Goal: Information Seeking & Learning: Learn about a topic

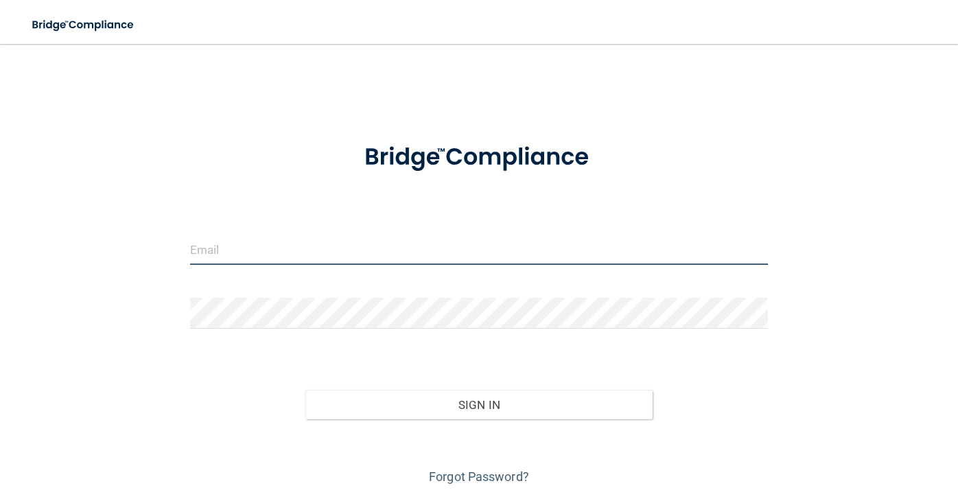
click at [217, 246] on input "email" at bounding box center [479, 249] width 578 height 31
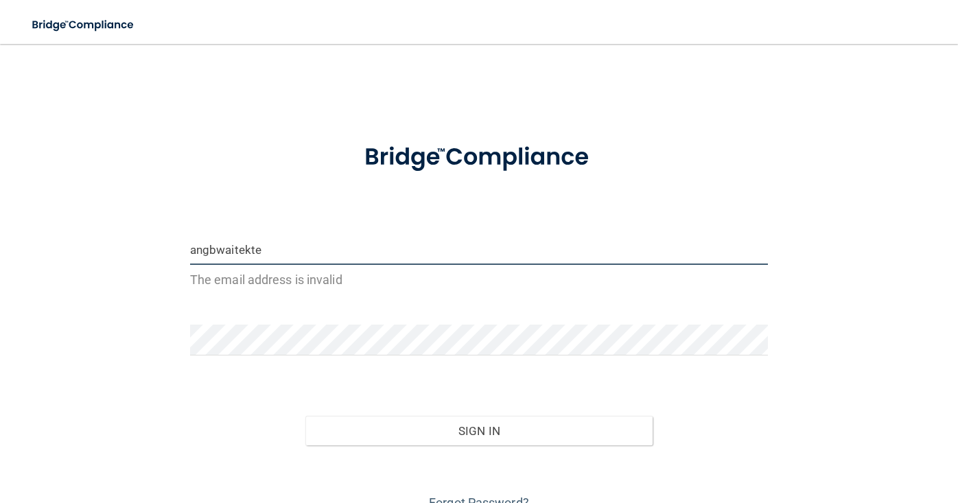
click at [261, 248] on input "angbwaitekte" at bounding box center [479, 249] width 578 height 31
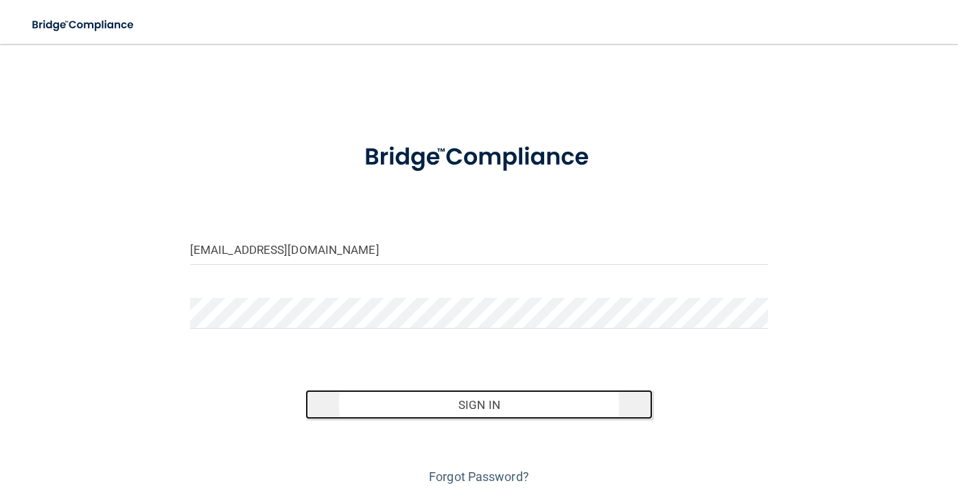
click at [429, 401] on button "Sign In" at bounding box center [478, 405] width 346 height 30
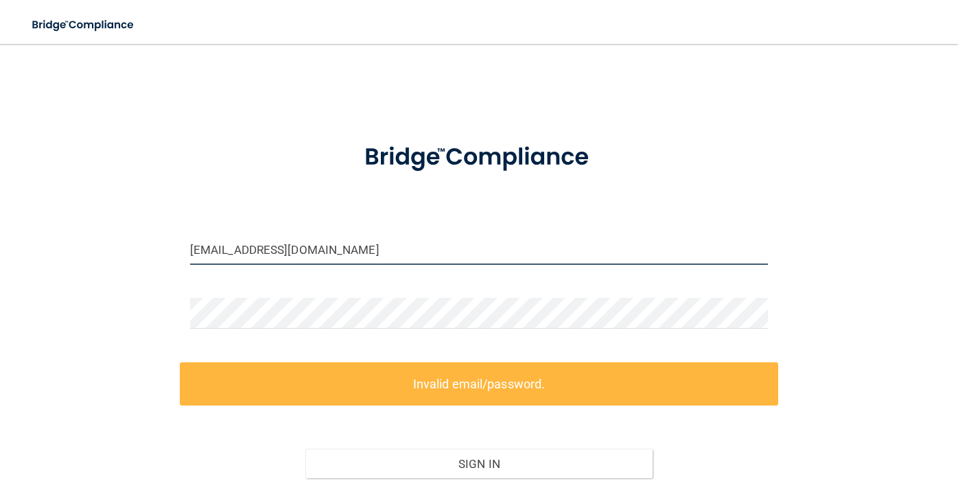
click at [313, 239] on input "angbwaite@gmial.com" at bounding box center [479, 249] width 578 height 31
click at [318, 245] on input "angbwaite@gmial.com" at bounding box center [479, 249] width 578 height 31
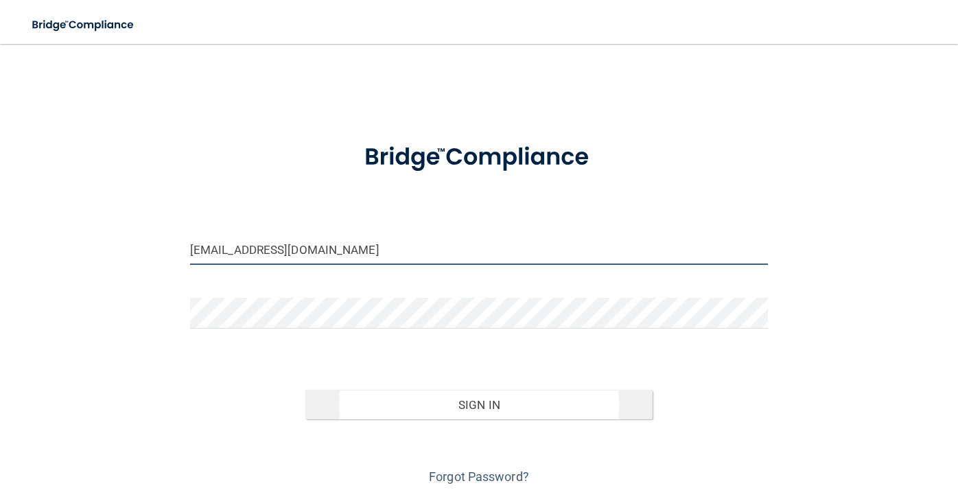
type input "[EMAIL_ADDRESS][DOMAIN_NAME]"
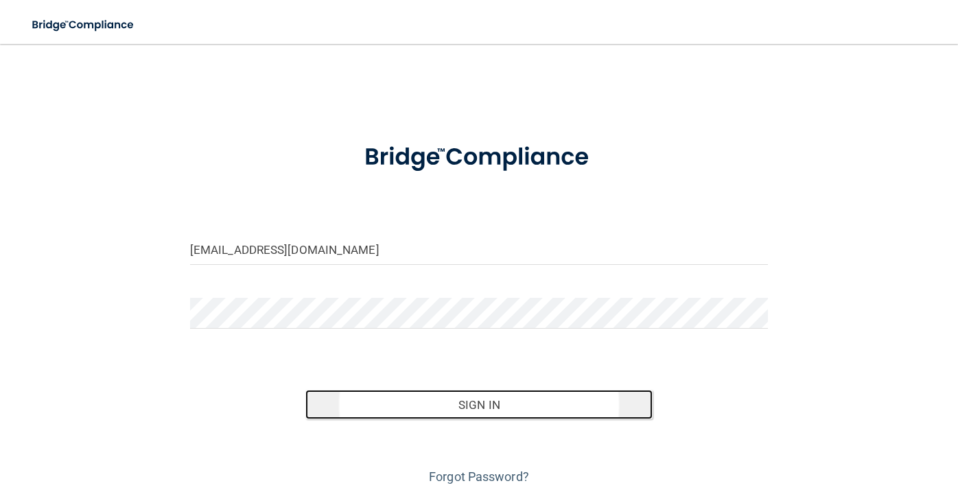
click at [468, 401] on button "Sign In" at bounding box center [478, 405] width 346 height 30
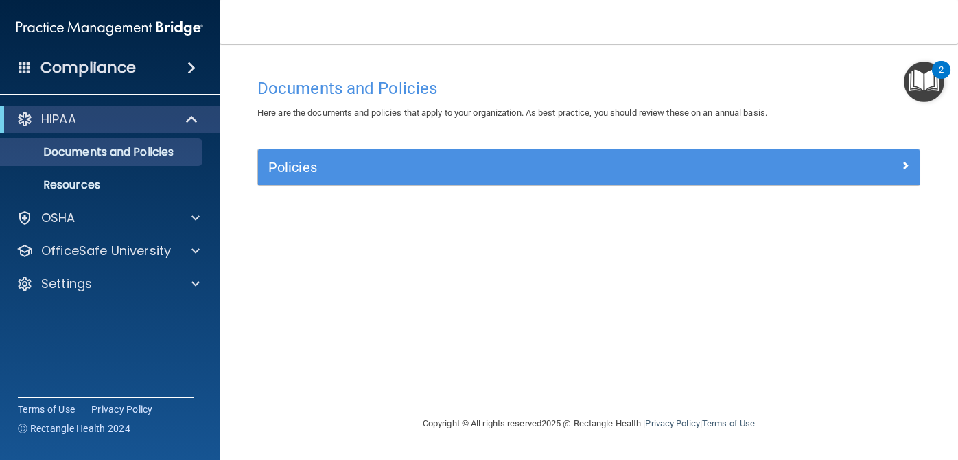
click at [927, 68] on img "Open Resource Center, 2 new notifications" at bounding box center [924, 82] width 40 height 40
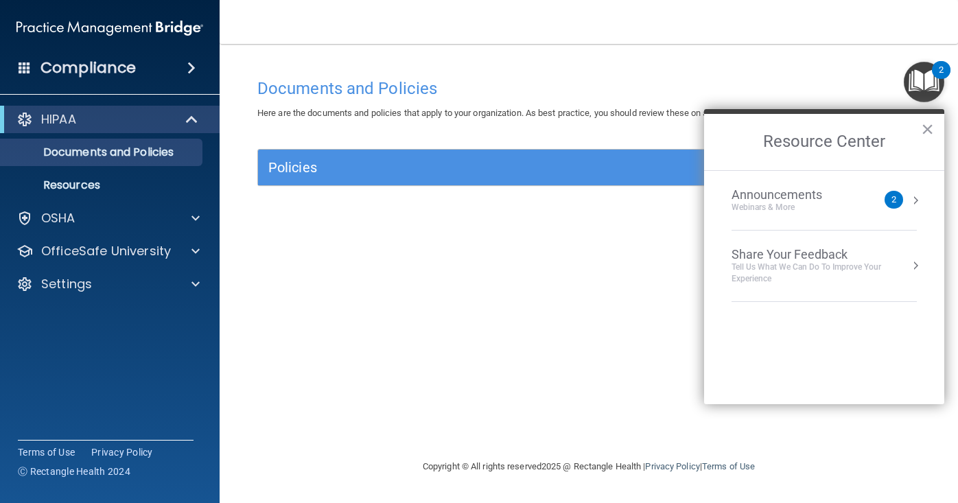
click at [911, 202] on button "Resource Center" at bounding box center [915, 200] width 14 height 14
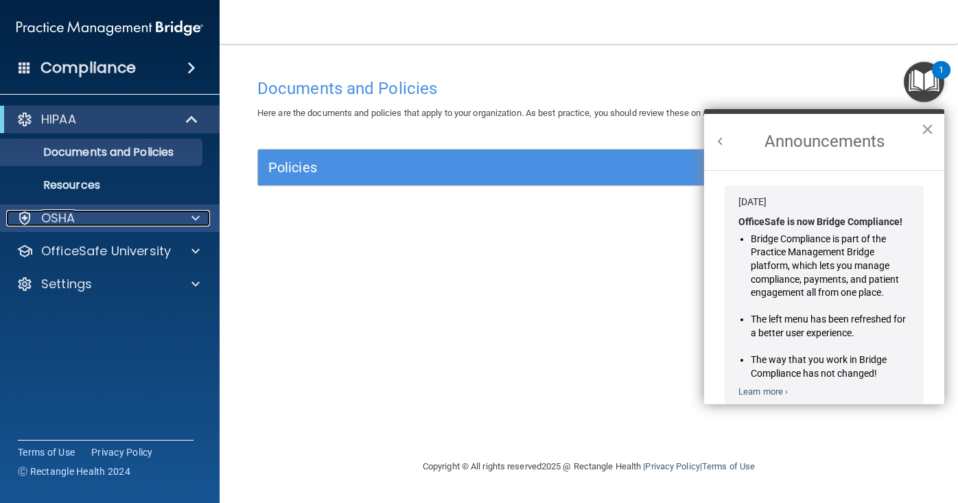
click at [192, 216] on span at bounding box center [195, 218] width 8 height 16
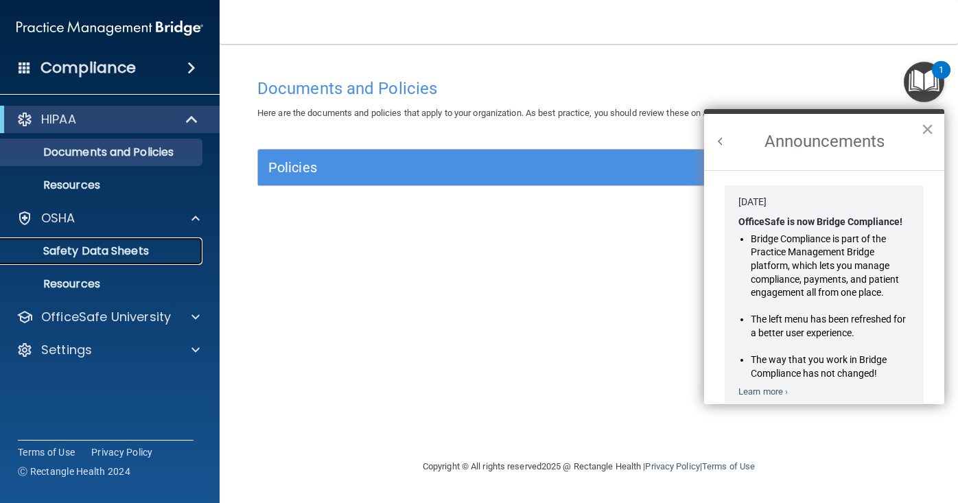
click at [156, 253] on p "Safety Data Sheets" at bounding box center [102, 251] width 187 height 14
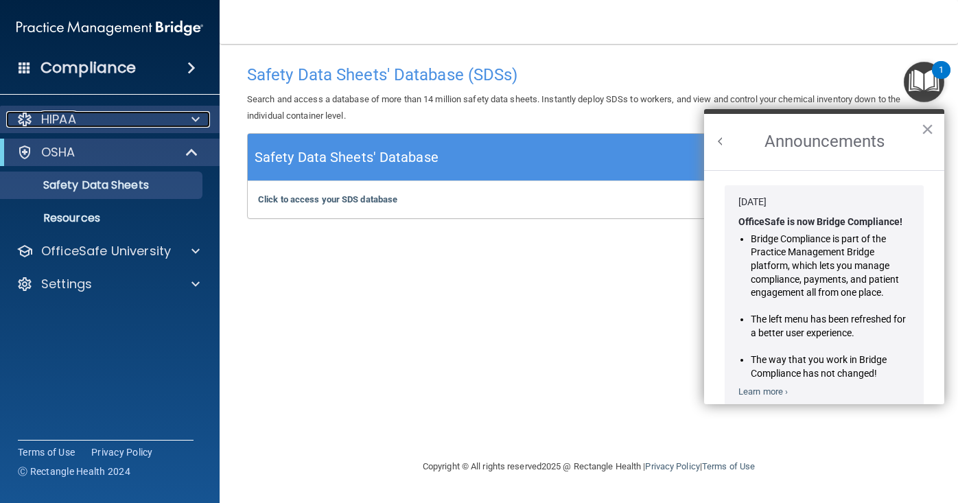
click at [193, 120] on span at bounding box center [195, 119] width 8 height 16
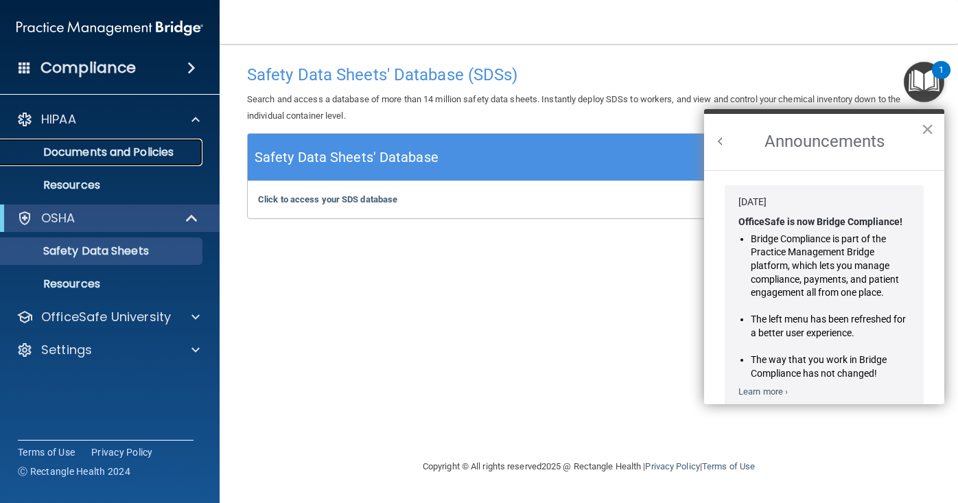
click at [179, 152] on p "Documents and Policies" at bounding box center [102, 152] width 187 height 14
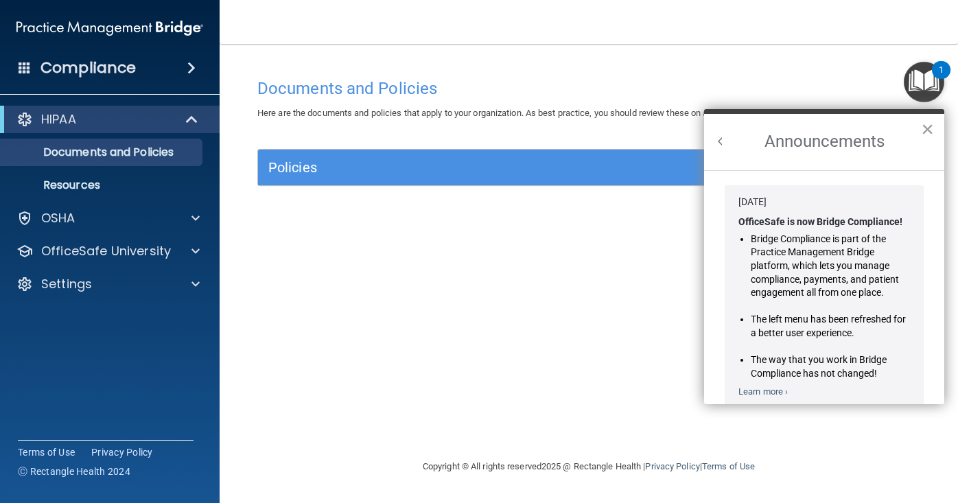
click at [921, 132] on button "×" at bounding box center [927, 129] width 13 height 22
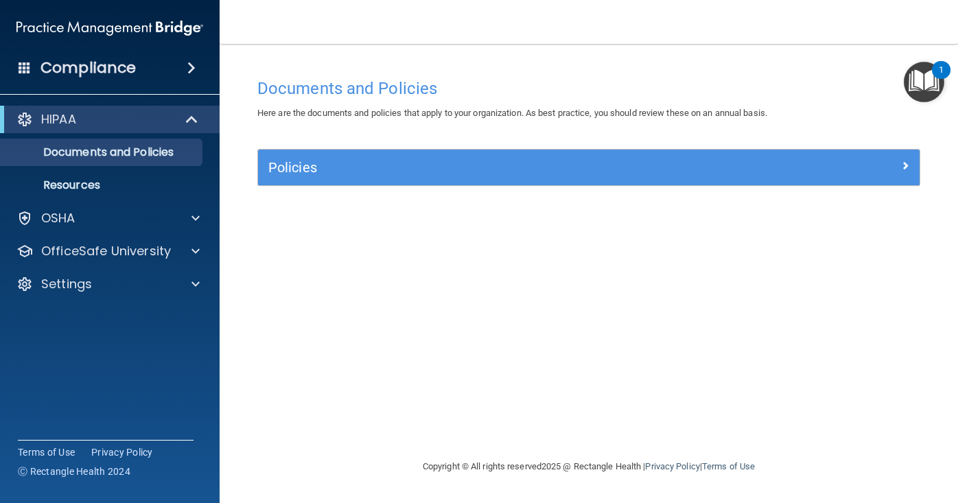
click at [919, 78] on img "Open Resource Center, 1 new notification" at bounding box center [924, 82] width 40 height 40
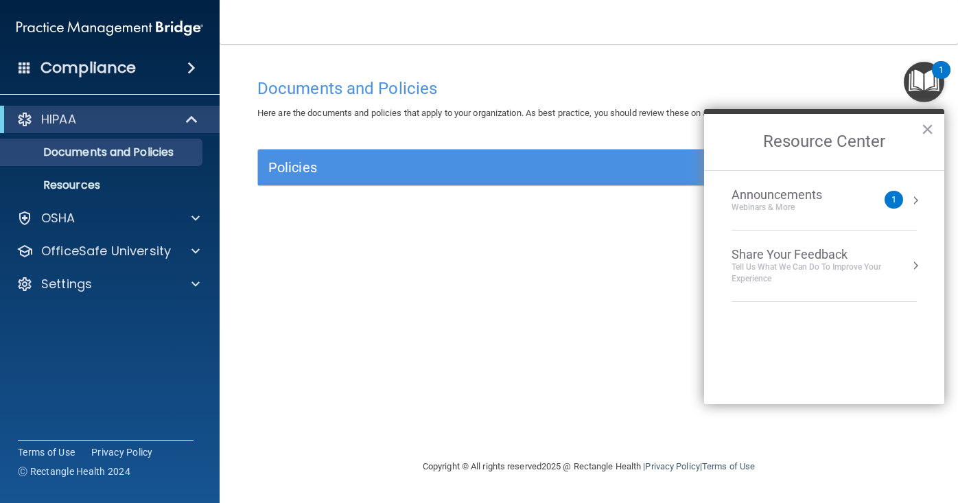
click at [904, 208] on div "Announcements Webinars & More 1" at bounding box center [823, 200] width 185 height 26
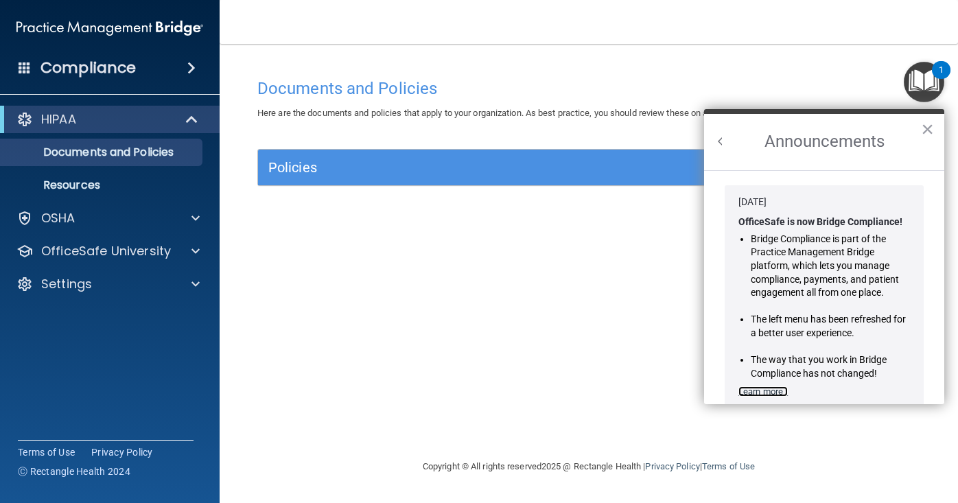
click at [773, 394] on link "Learn more ›" at bounding box center [762, 391] width 49 height 10
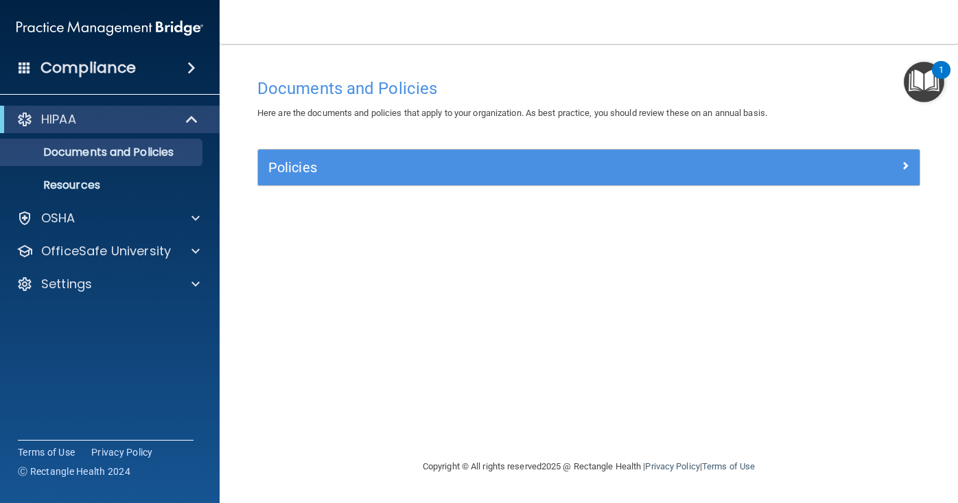
click at [187, 64] on span at bounding box center [191, 68] width 8 height 16
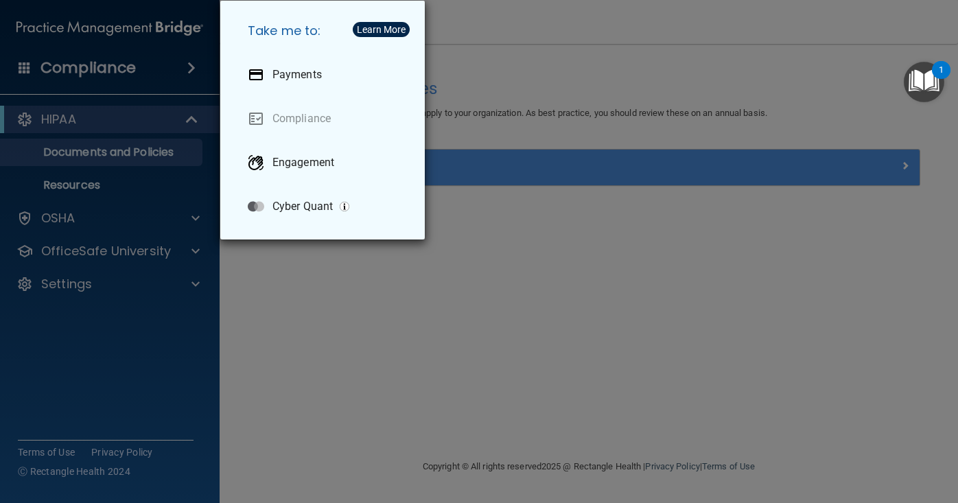
click at [456, 69] on div "Take me to: Payments Compliance Engagement Cyber Quant" at bounding box center [479, 251] width 958 height 503
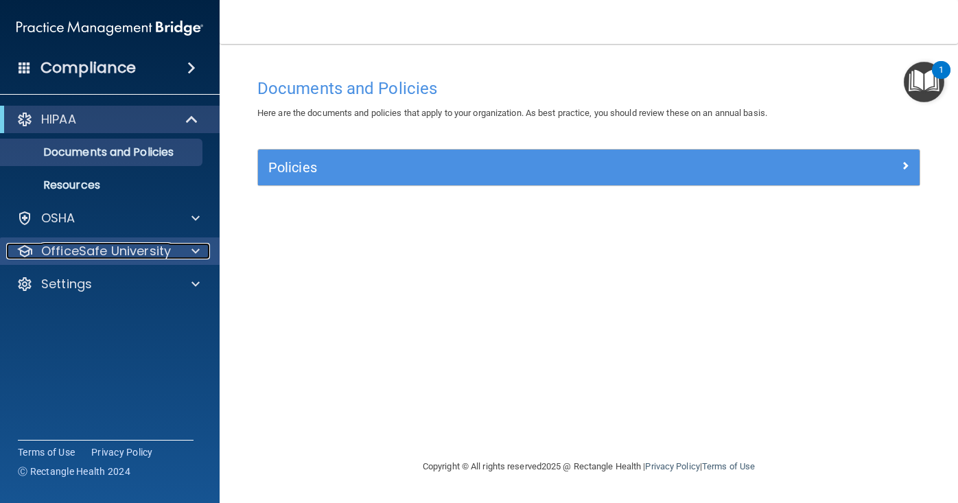
click at [132, 250] on p "OfficeSafe University" at bounding box center [106, 251] width 130 height 16
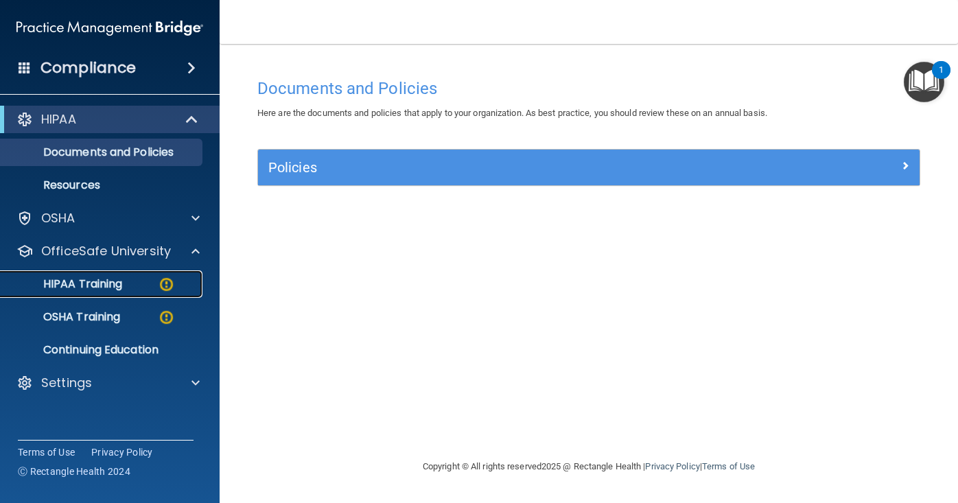
click at [161, 287] on img at bounding box center [166, 284] width 17 height 17
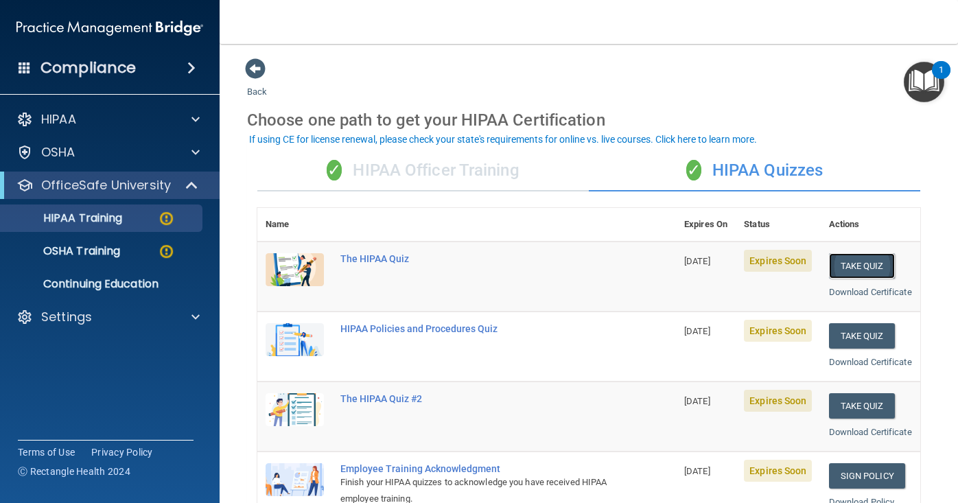
click at [853, 270] on button "Take Quiz" at bounding box center [862, 265] width 66 height 25
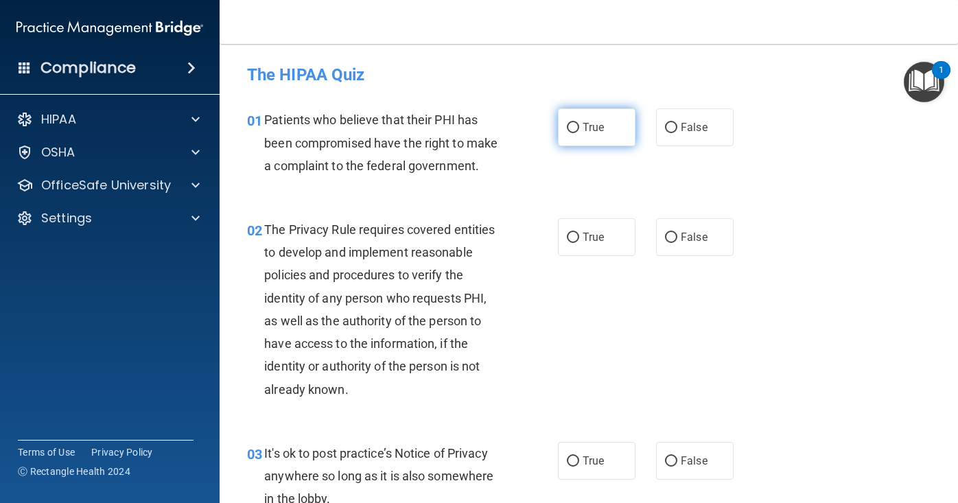
click at [573, 127] on input "True" at bounding box center [573, 128] width 12 height 10
radio input "true"
click at [572, 235] on input "True" at bounding box center [573, 238] width 12 height 10
radio input "true"
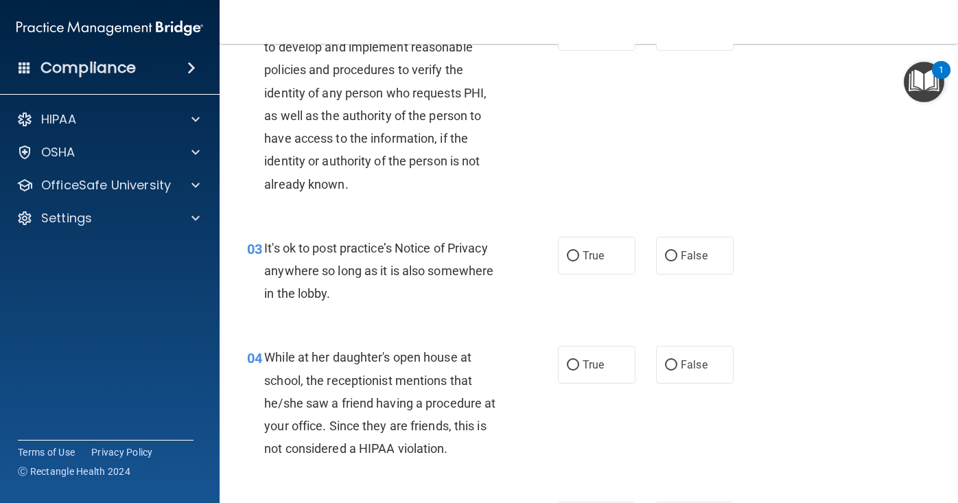
scroll to position [247, 0]
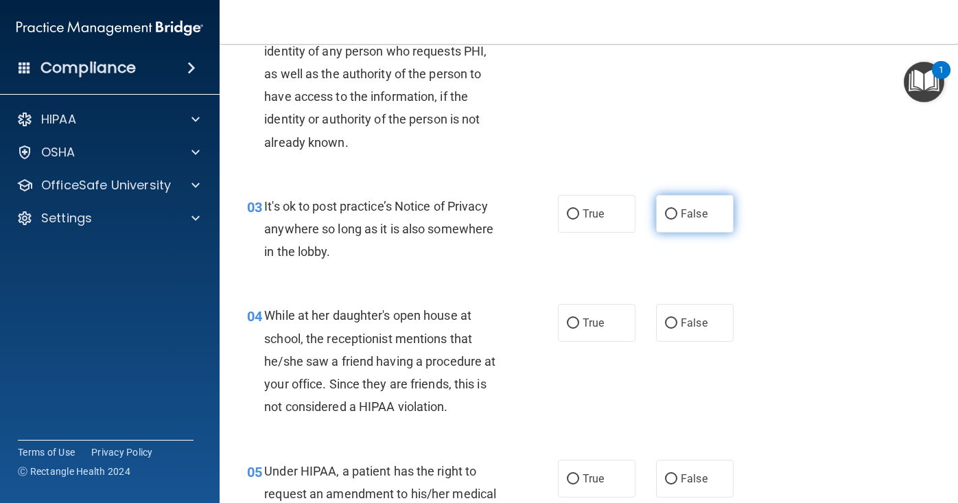
click at [673, 211] on input "False" at bounding box center [671, 214] width 12 height 10
radio input "true"
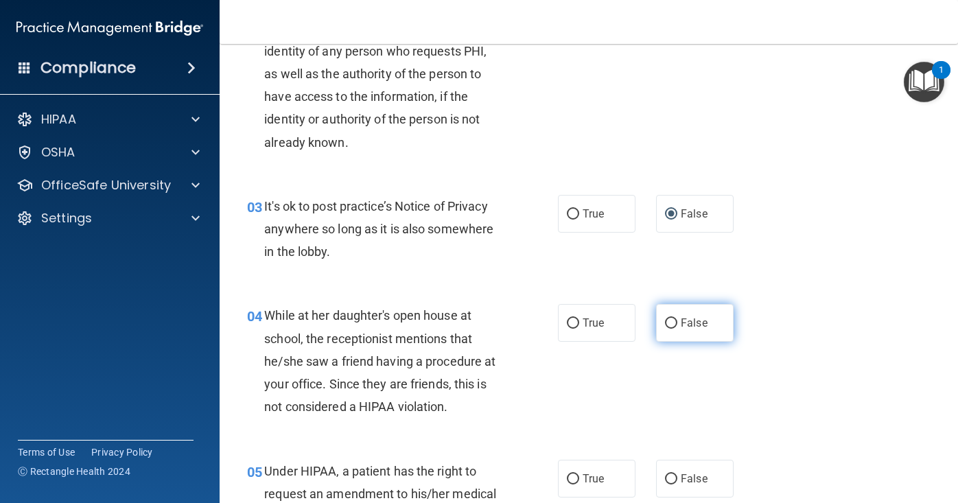
click at [668, 319] on input "False" at bounding box center [671, 323] width 12 height 10
radio input "true"
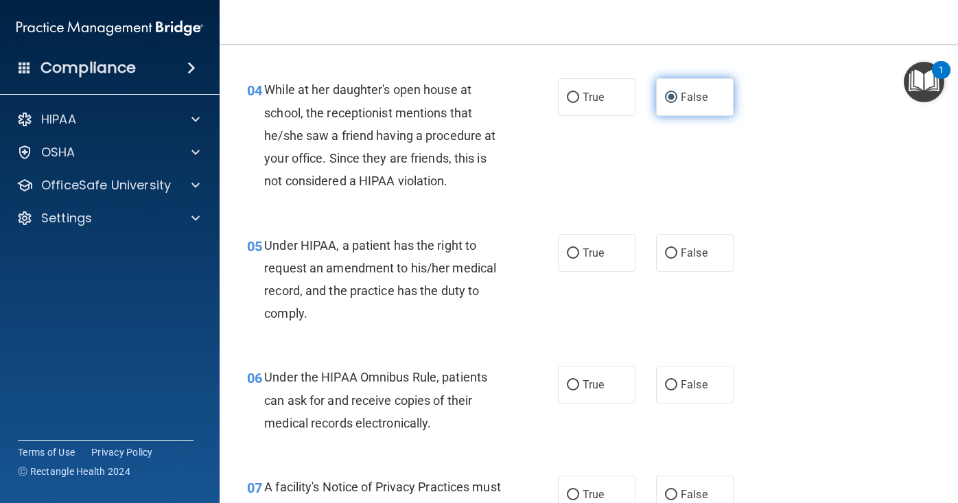
scroll to position [521, 0]
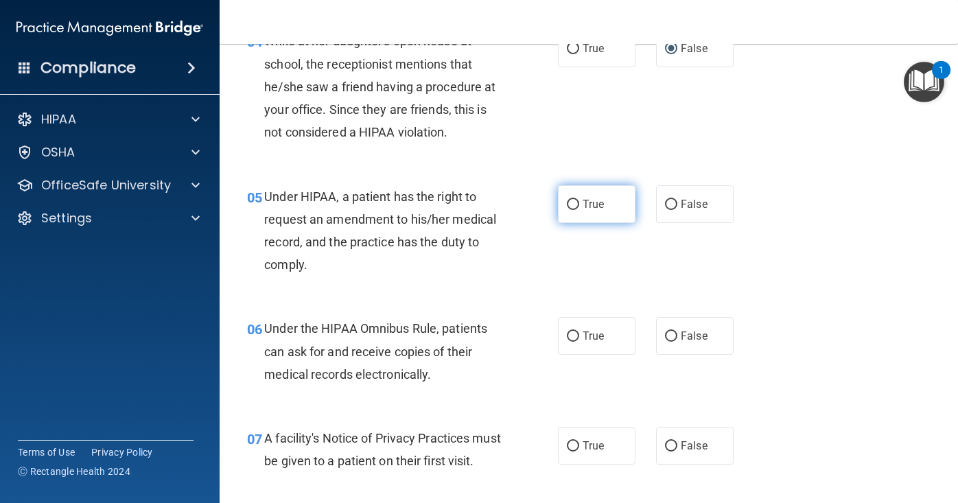
click at [569, 204] on input "True" at bounding box center [573, 205] width 12 height 10
radio input "true"
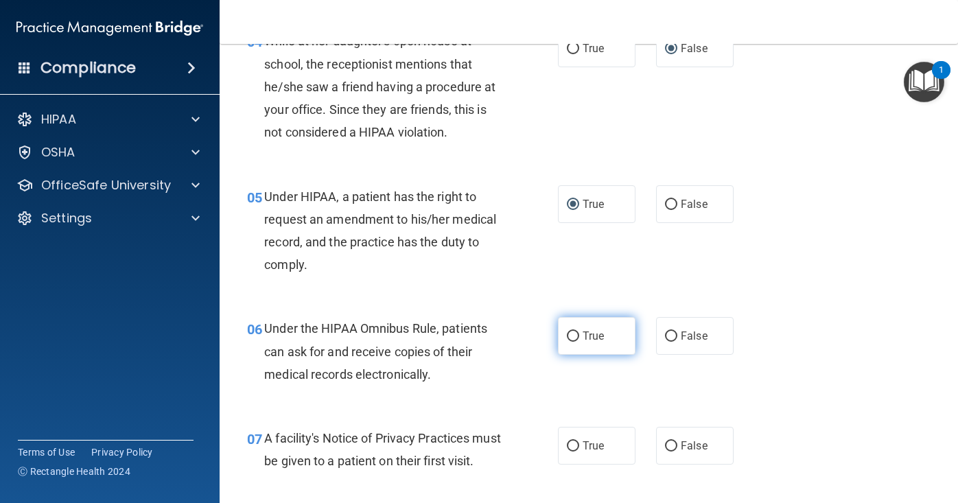
click at [574, 331] on input "True" at bounding box center [573, 336] width 12 height 10
radio input "true"
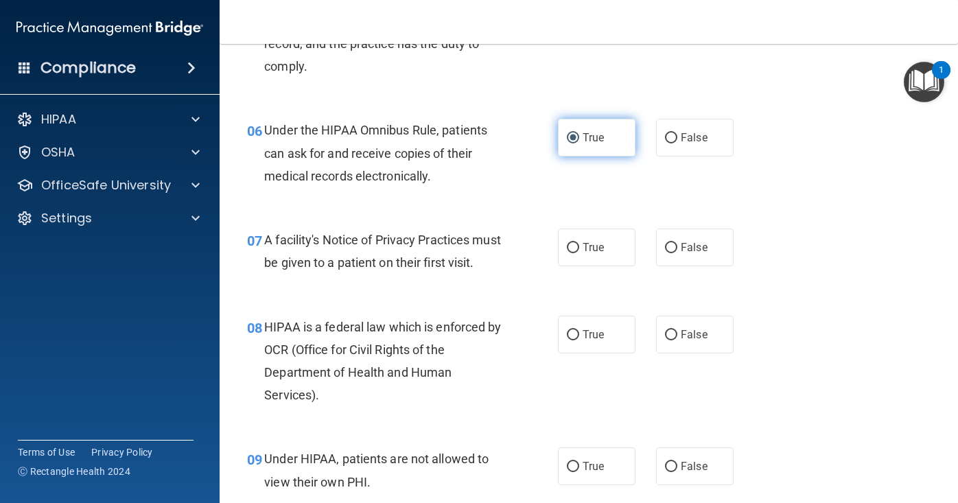
scroll to position [741, 0]
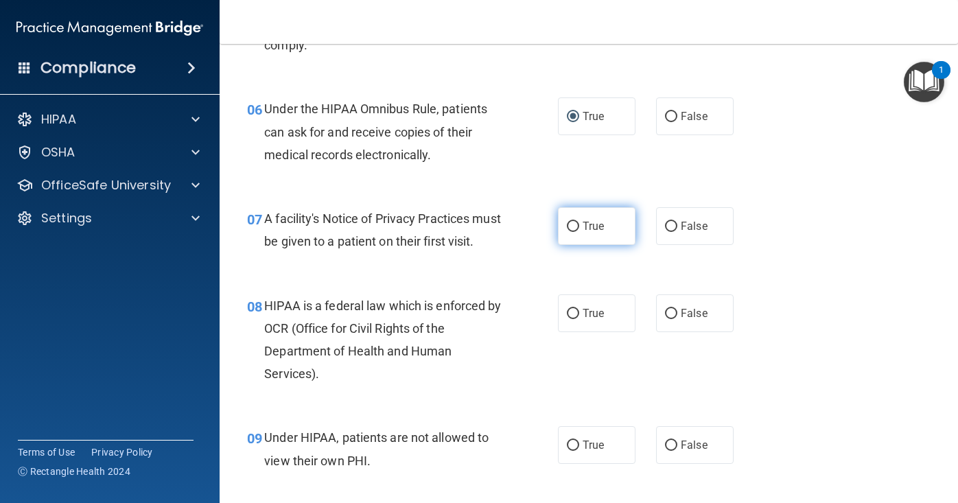
click at [571, 222] on input "True" at bounding box center [573, 227] width 12 height 10
radio input "true"
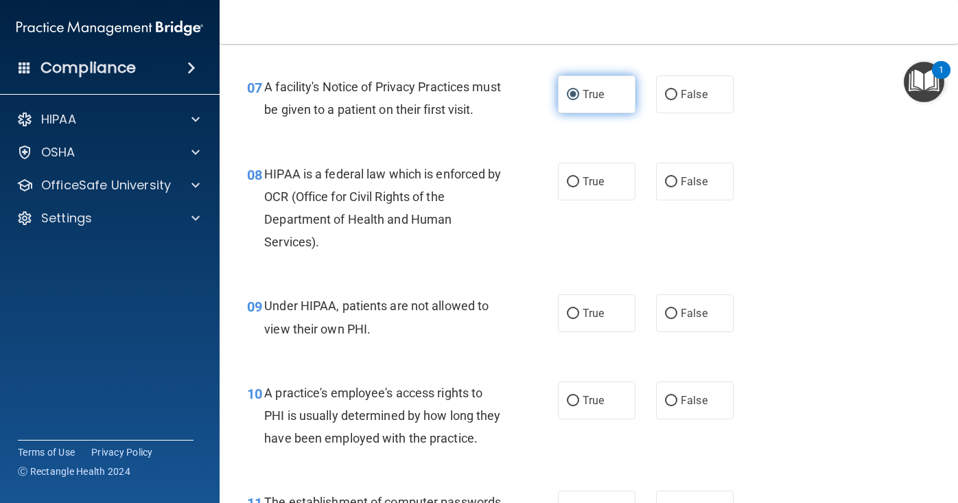
scroll to position [878, 0]
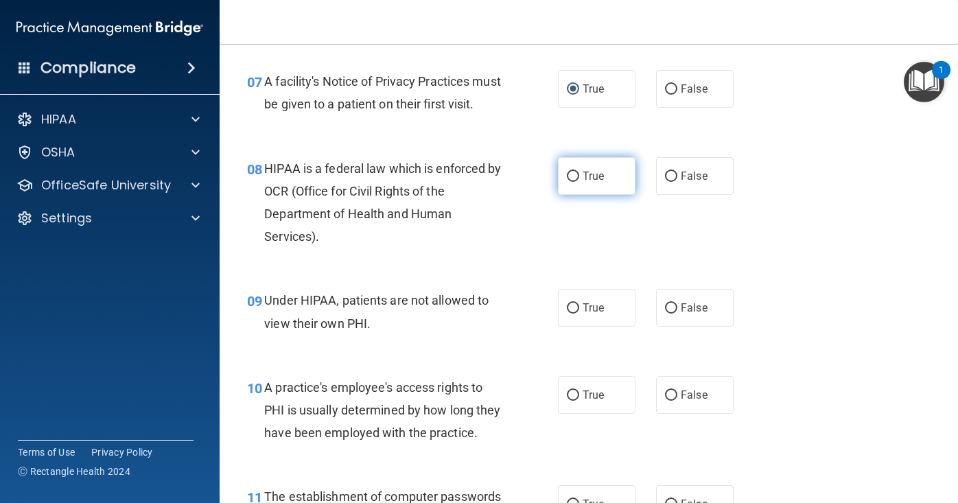
click at [572, 182] on input "True" at bounding box center [573, 177] width 12 height 10
radio input "true"
click at [670, 314] on input "False" at bounding box center [671, 308] width 12 height 10
radio input "true"
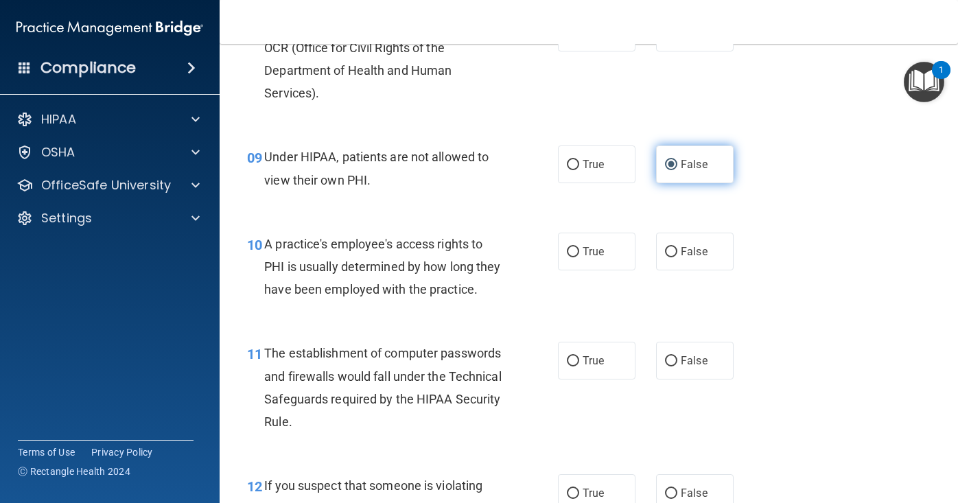
scroll to position [1043, 0]
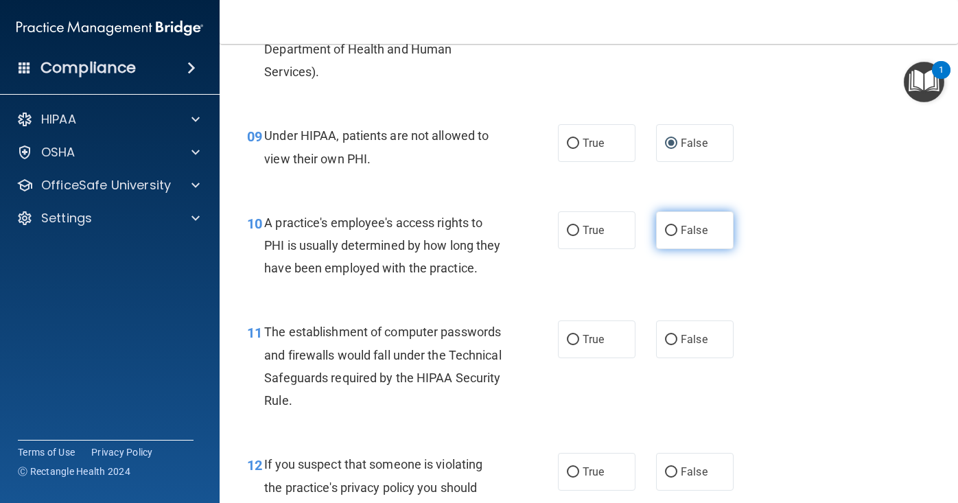
click at [670, 236] on input "False" at bounding box center [671, 231] width 12 height 10
radio input "true"
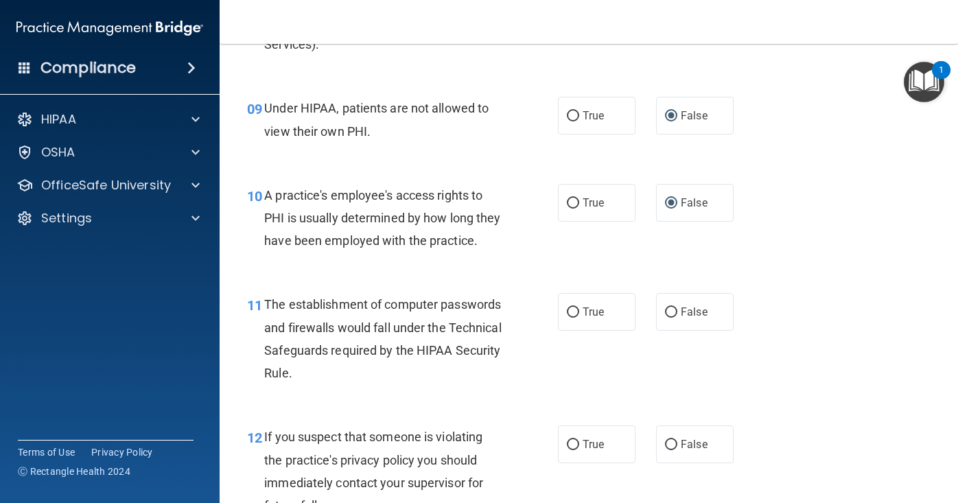
scroll to position [1098, 0]
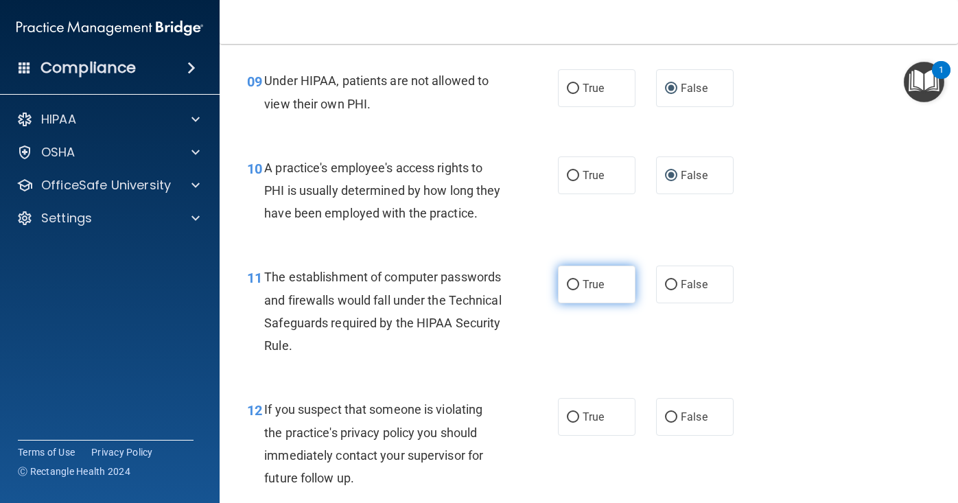
click at [572, 290] on input "True" at bounding box center [573, 285] width 12 height 10
radio input "true"
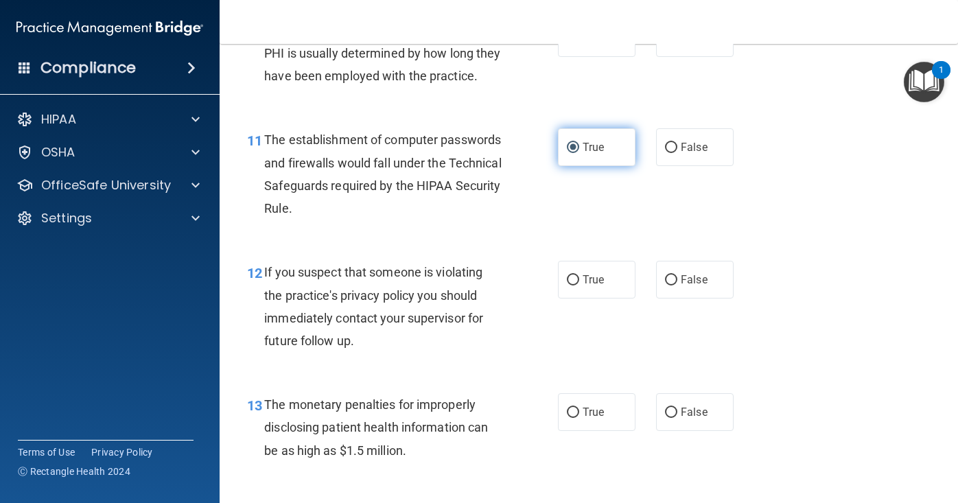
scroll to position [1262, 0]
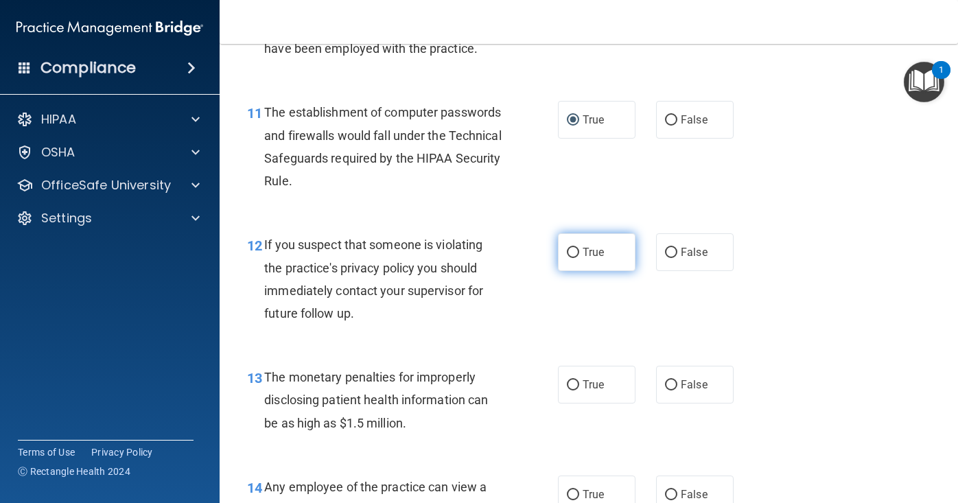
click at [572, 258] on input "True" at bounding box center [573, 253] width 12 height 10
radio input "true"
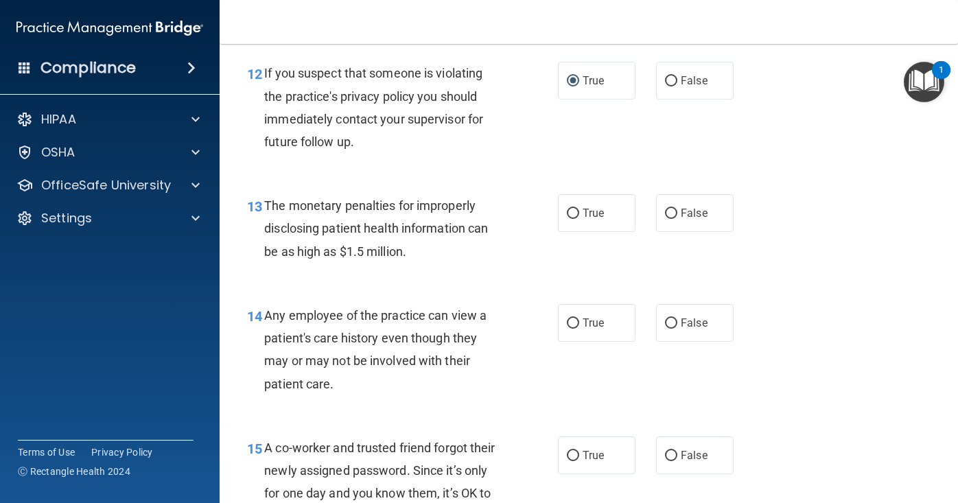
scroll to position [1482, 0]
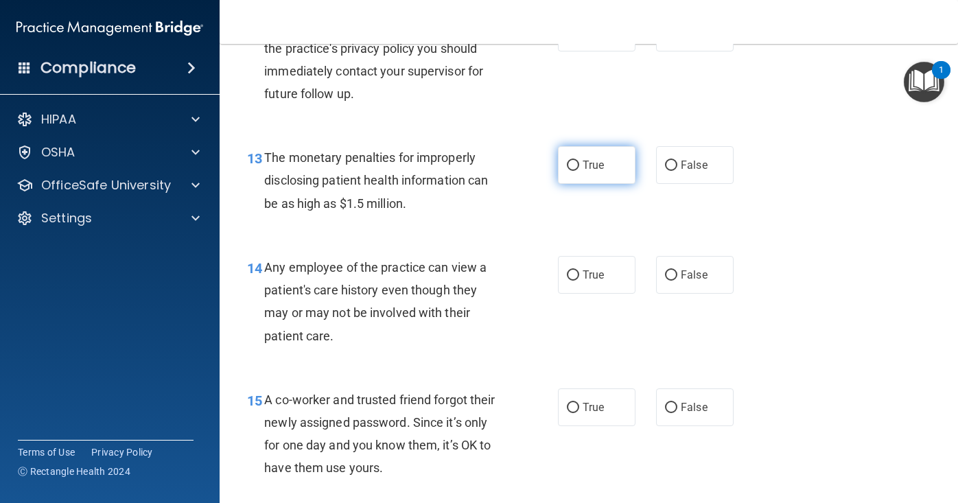
click at [569, 171] on input "True" at bounding box center [573, 166] width 12 height 10
radio input "true"
click at [670, 281] on input "False" at bounding box center [671, 275] width 12 height 10
radio input "true"
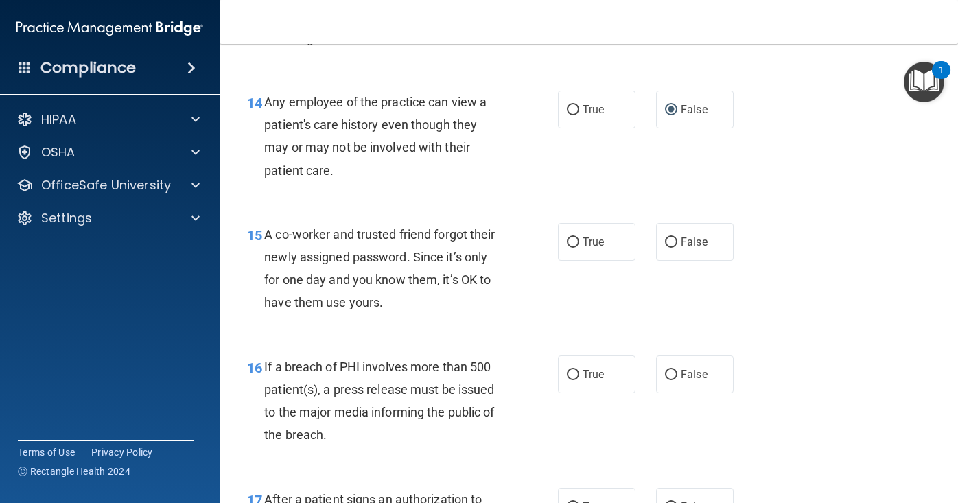
scroll to position [1674, 0]
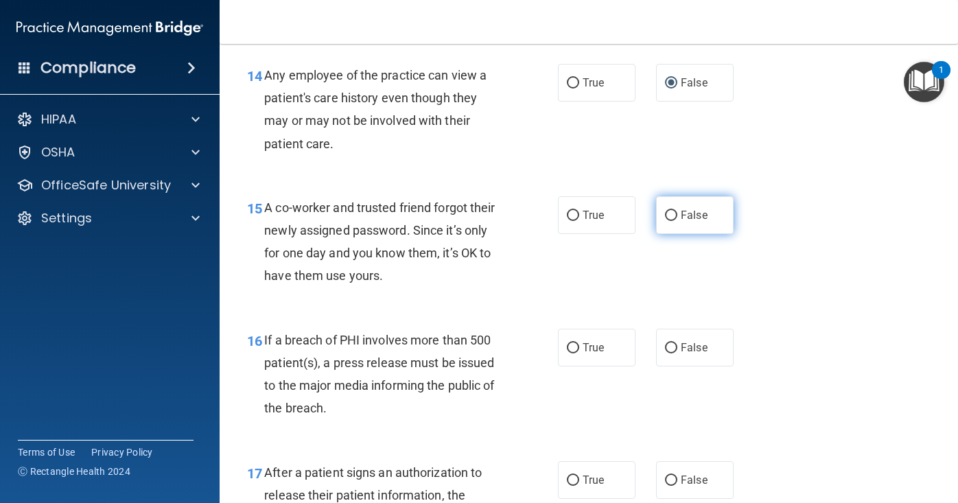
click at [670, 221] on input "False" at bounding box center [671, 216] width 12 height 10
radio input "true"
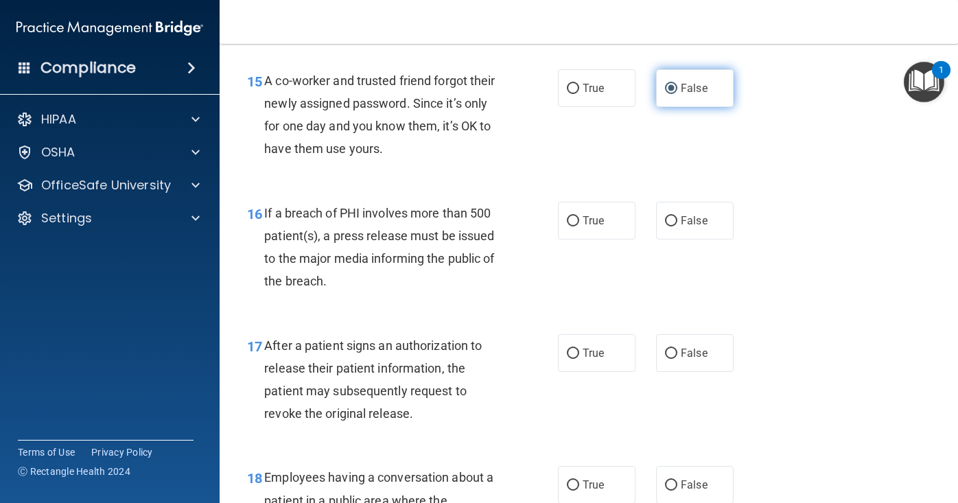
scroll to position [1811, 0]
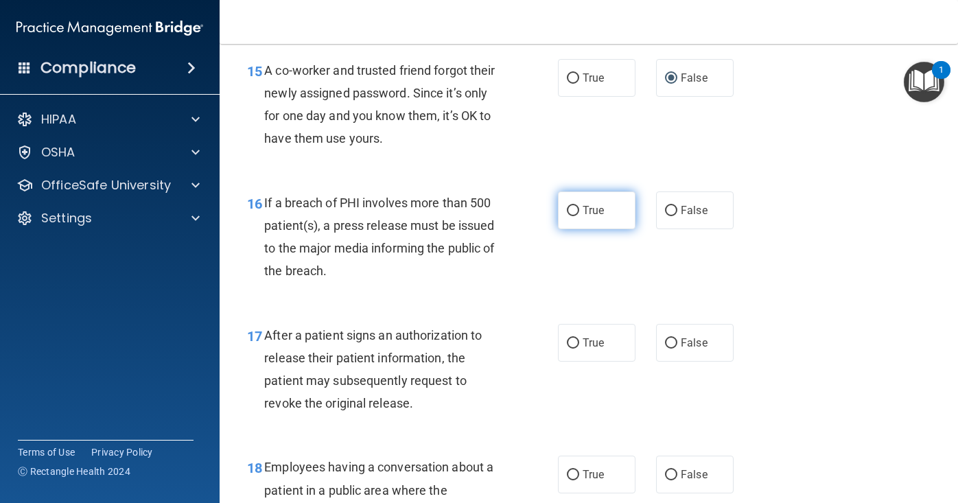
click at [574, 216] on input "True" at bounding box center [573, 211] width 12 height 10
radio input "true"
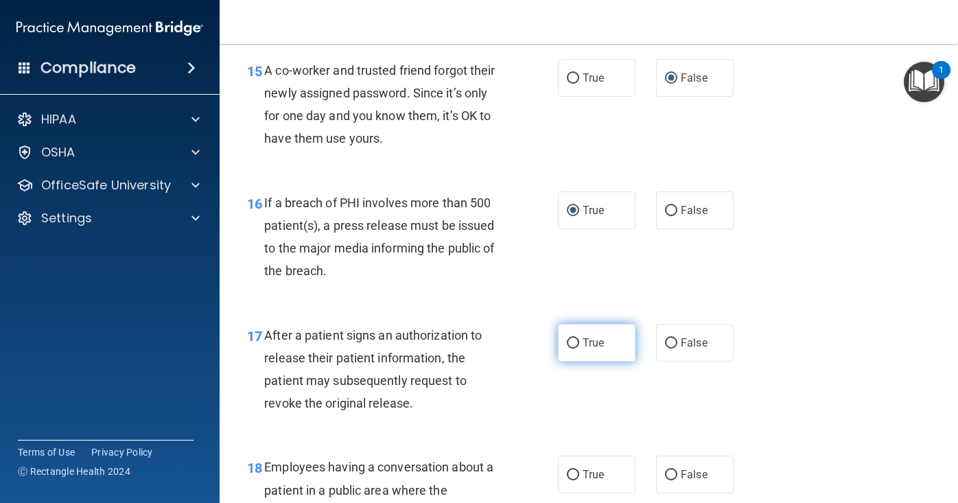
click at [573, 349] on input "True" at bounding box center [573, 343] width 12 height 10
radio input "true"
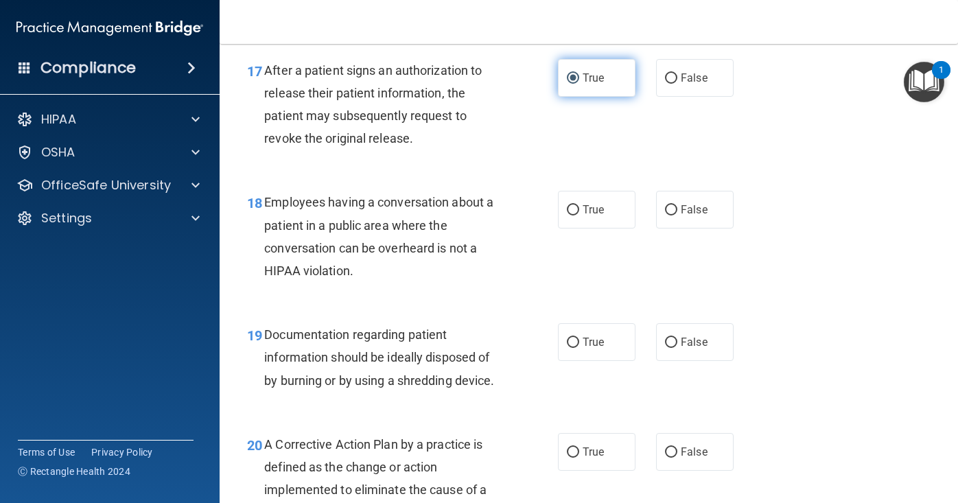
scroll to position [2113, 0]
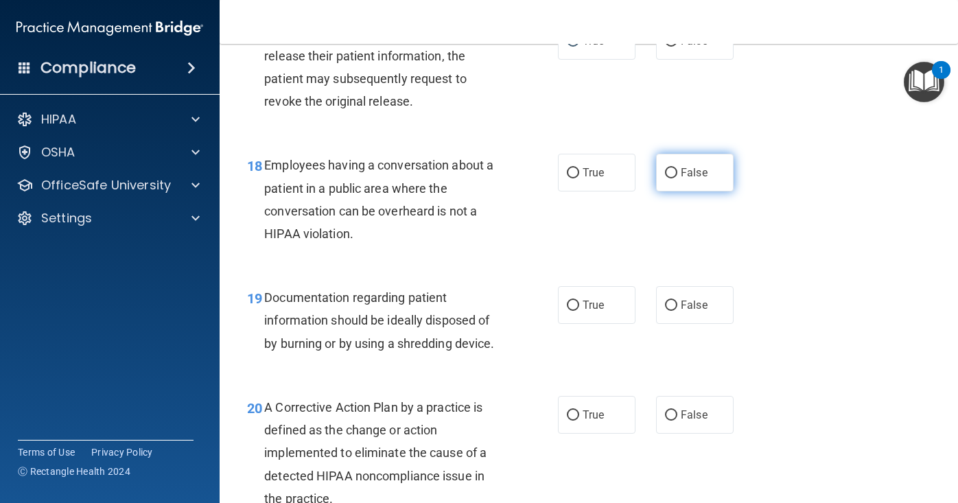
click at [670, 178] on input "False" at bounding box center [671, 173] width 12 height 10
radio input "true"
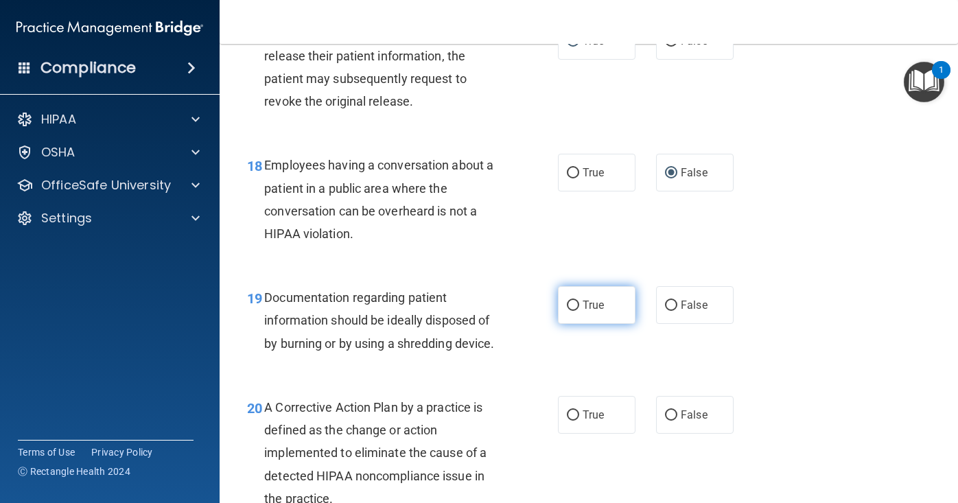
click at [572, 311] on input "True" at bounding box center [573, 306] width 12 height 10
radio input "true"
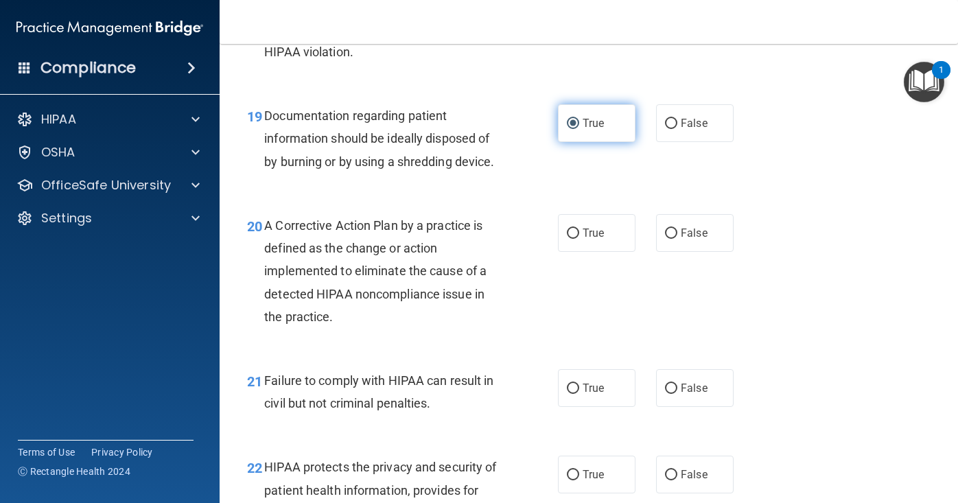
scroll to position [2333, 0]
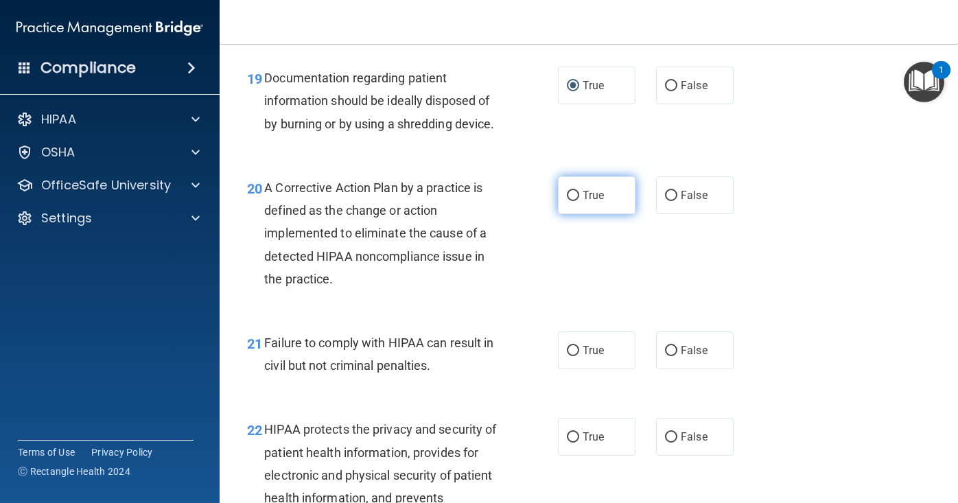
click at [571, 201] on input "True" at bounding box center [573, 196] width 12 height 10
radio input "true"
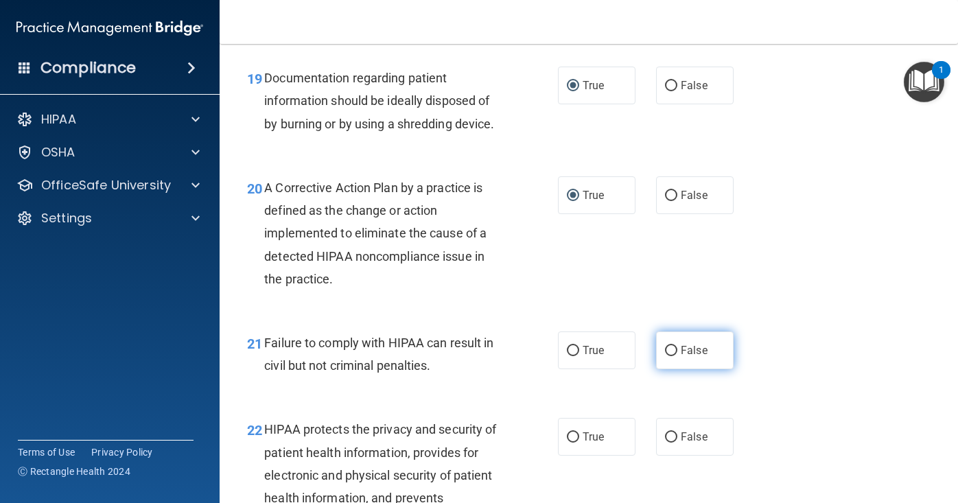
click at [670, 356] on input "False" at bounding box center [671, 351] width 12 height 10
radio input "true"
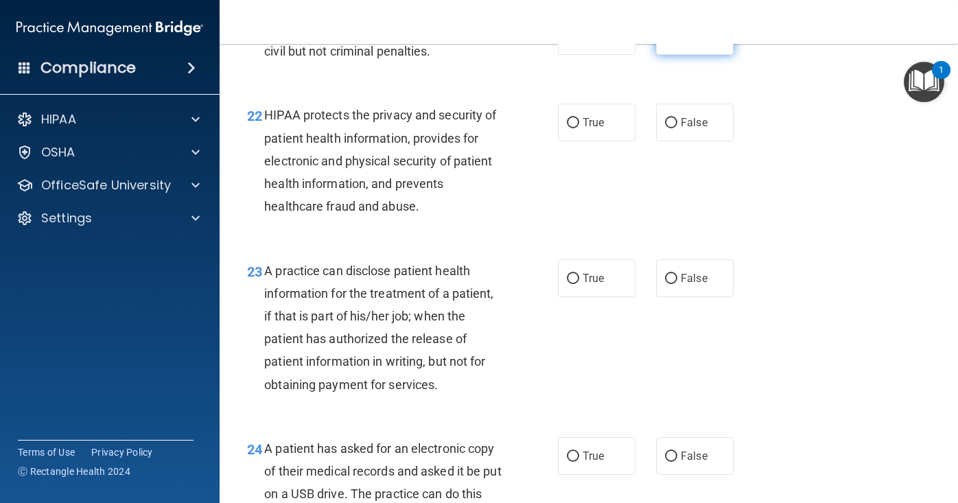
scroll to position [2662, 0]
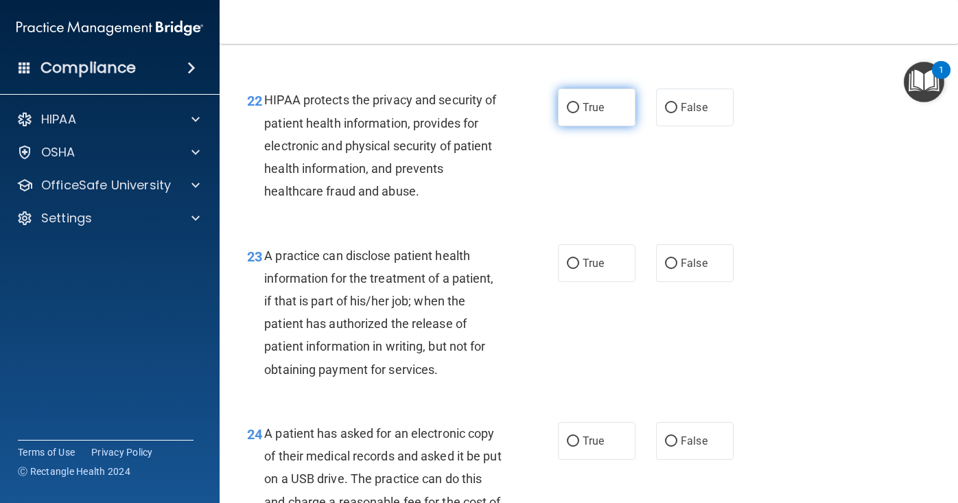
click at [574, 113] on input "True" at bounding box center [573, 108] width 12 height 10
radio input "true"
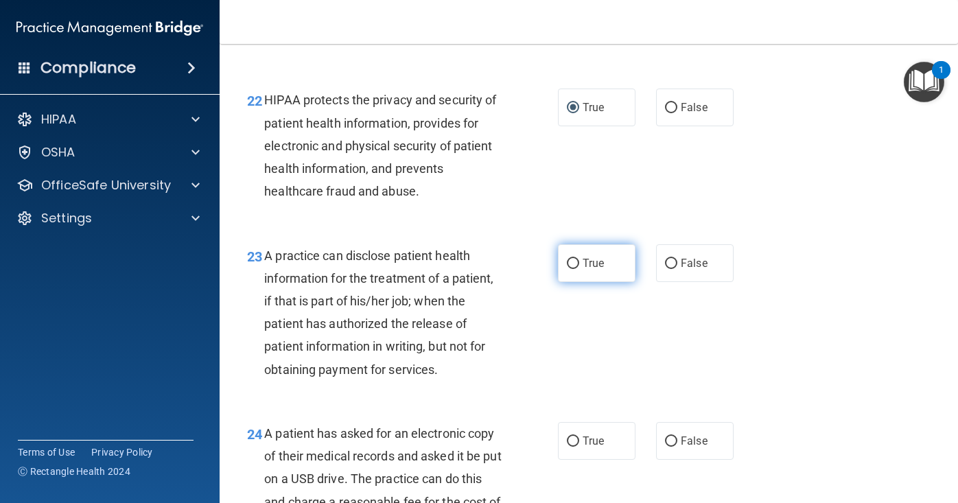
click at [574, 269] on input "True" at bounding box center [573, 264] width 12 height 10
radio input "true"
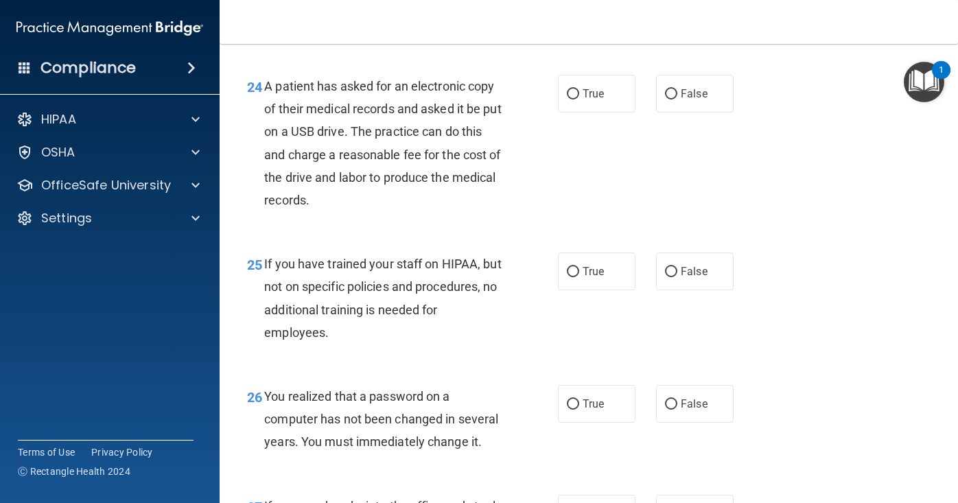
scroll to position [3019, 0]
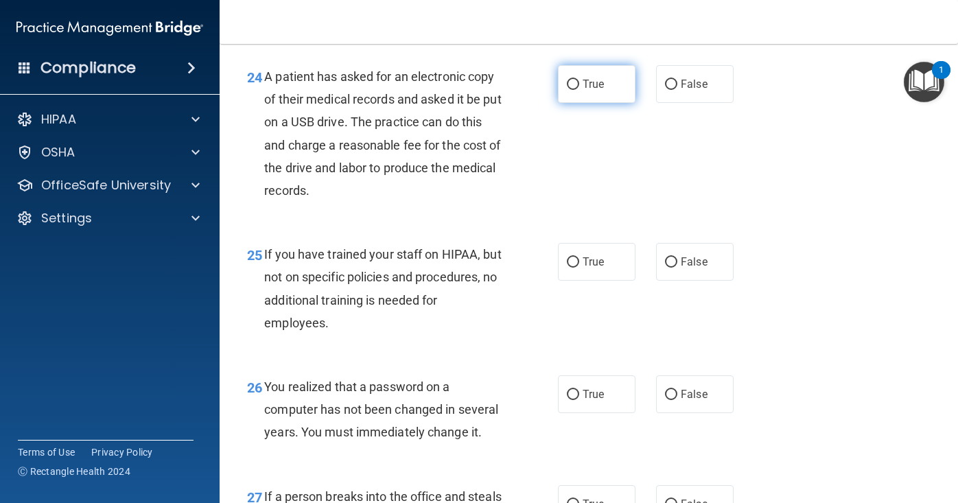
click at [572, 90] on input "True" at bounding box center [573, 85] width 12 height 10
radio input "true"
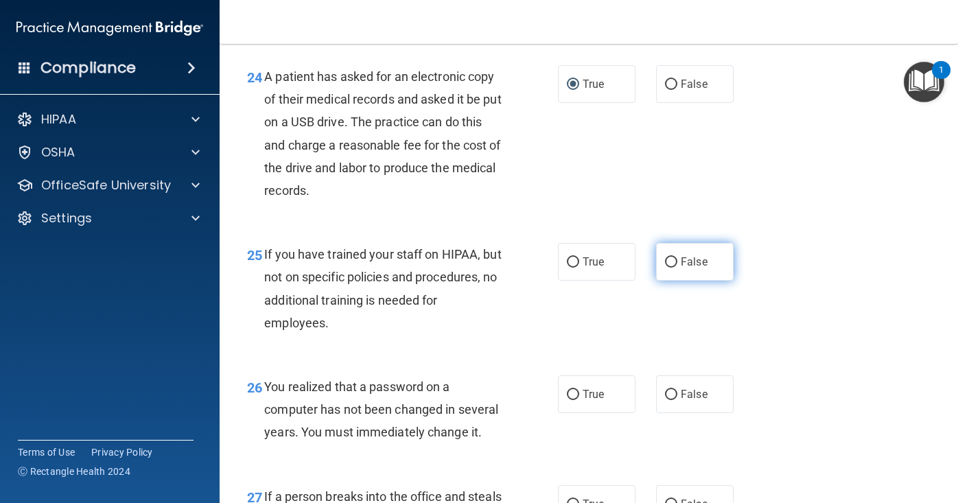
click at [672, 268] on input "False" at bounding box center [671, 262] width 12 height 10
radio input "true"
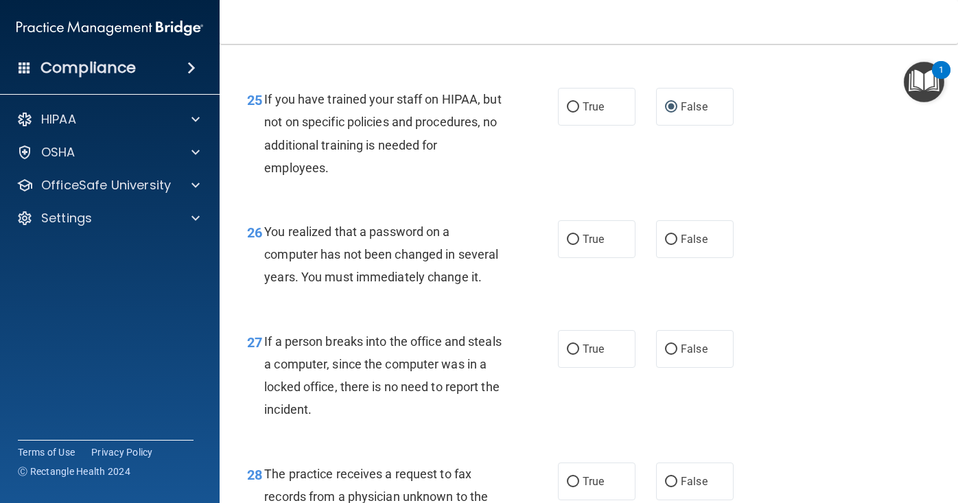
scroll to position [3238, 0]
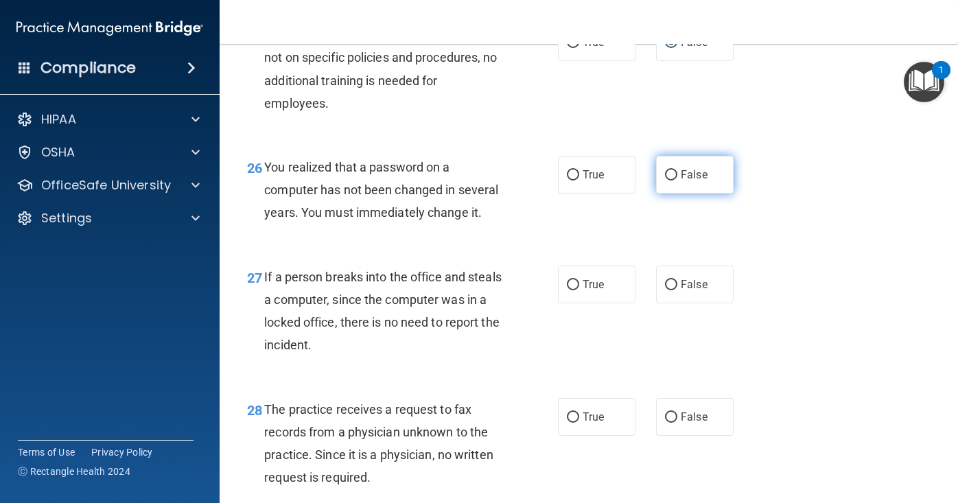
click at [671, 180] on input "False" at bounding box center [671, 175] width 12 height 10
radio input "true"
click at [669, 290] on input "False" at bounding box center [671, 285] width 12 height 10
radio input "true"
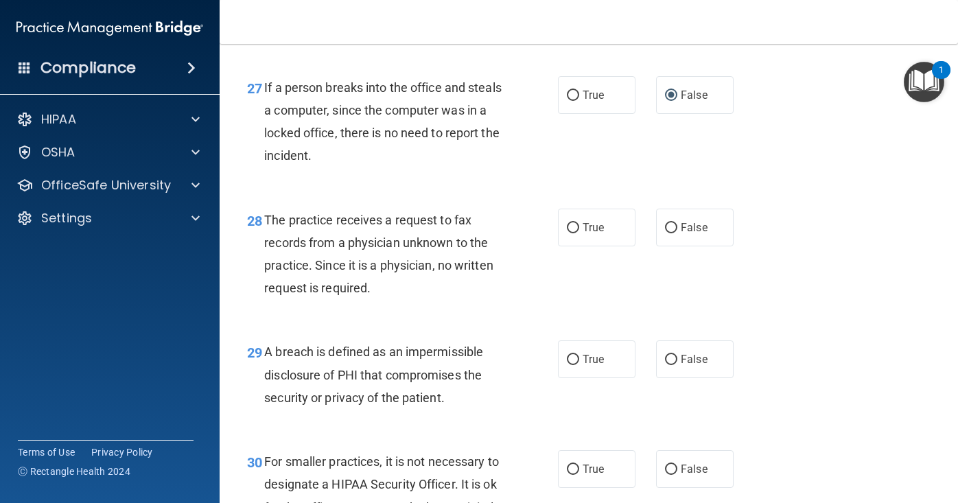
scroll to position [3430, 0]
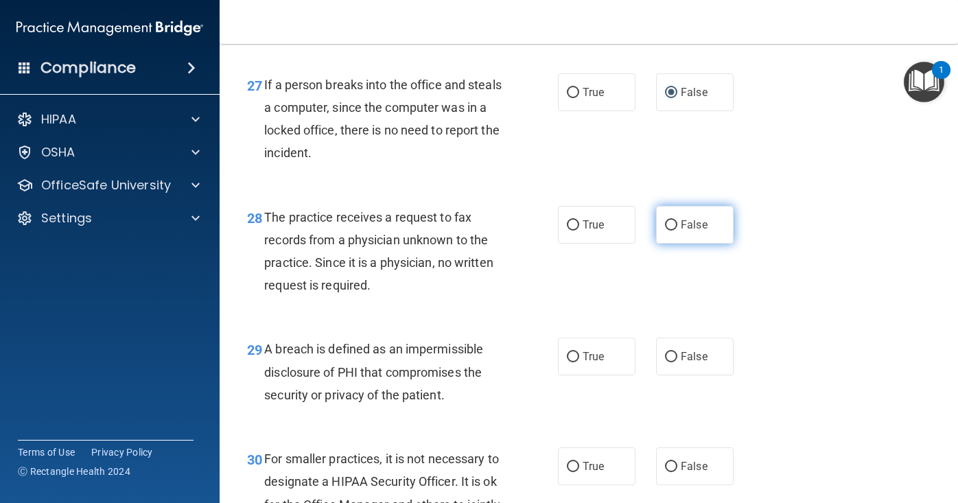
click at [674, 242] on label "False" at bounding box center [695, 225] width 78 height 38
click at [674, 231] on input "False" at bounding box center [671, 225] width 12 height 10
radio input "true"
click at [572, 362] on input "True" at bounding box center [573, 357] width 12 height 10
radio input "true"
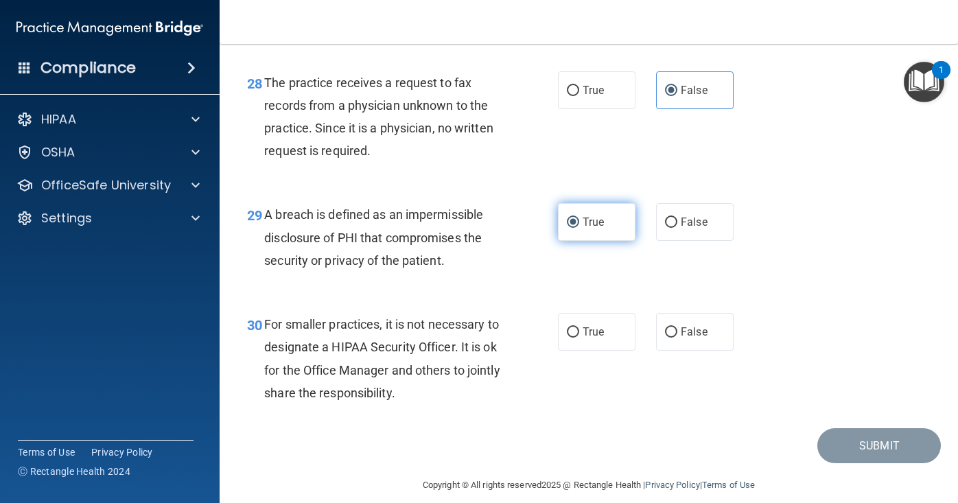
scroll to position [3568, 0]
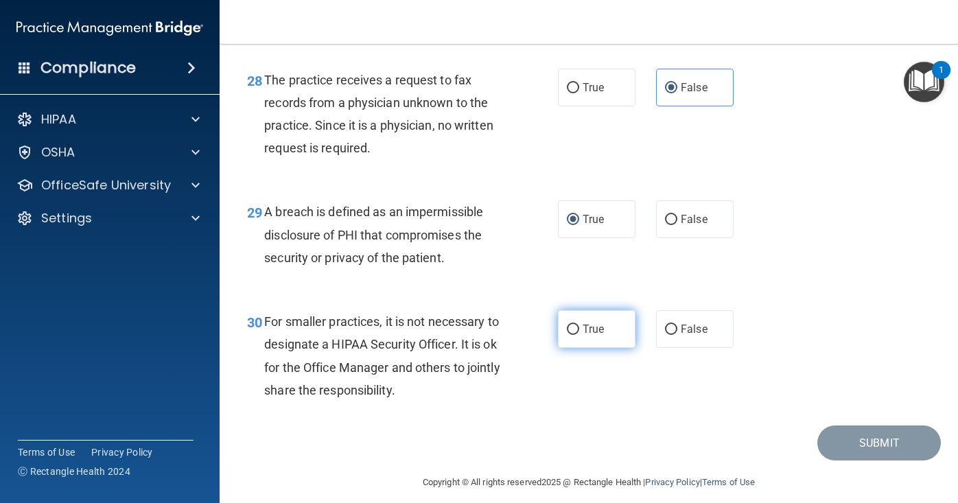
click at [572, 335] on input "True" at bounding box center [573, 330] width 12 height 10
radio input "true"
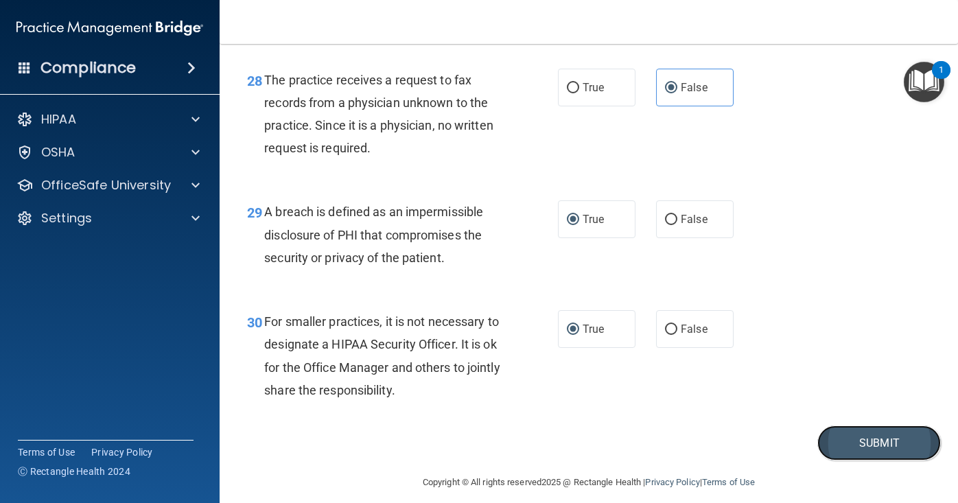
click at [838, 460] on button "Submit" at bounding box center [878, 442] width 123 height 35
click at [874, 460] on button "Submit" at bounding box center [878, 442] width 123 height 35
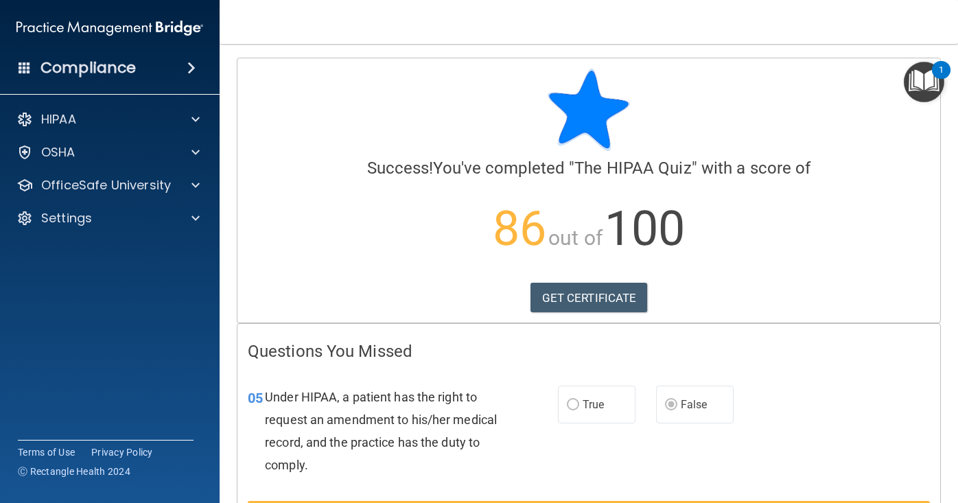
click at [786, 420] on div "05 Under HIPAA, a patient has the right to request an amendment to his/her medi…" at bounding box center [588, 434] width 703 height 132
click at [910, 409] on div "05 Under HIPAA, a patient has the right to request an amendment to his/her medi…" at bounding box center [588, 434] width 703 height 132
drag, startPoint x: 234, startPoint y: 388, endPoint x: 231, endPoint y: 443, distance: 55.0
click at [231, 443] on div "05 Under HIPAA, a patient has the right to request an amendment to his/her medi…" at bounding box center [402, 435] width 351 height 98
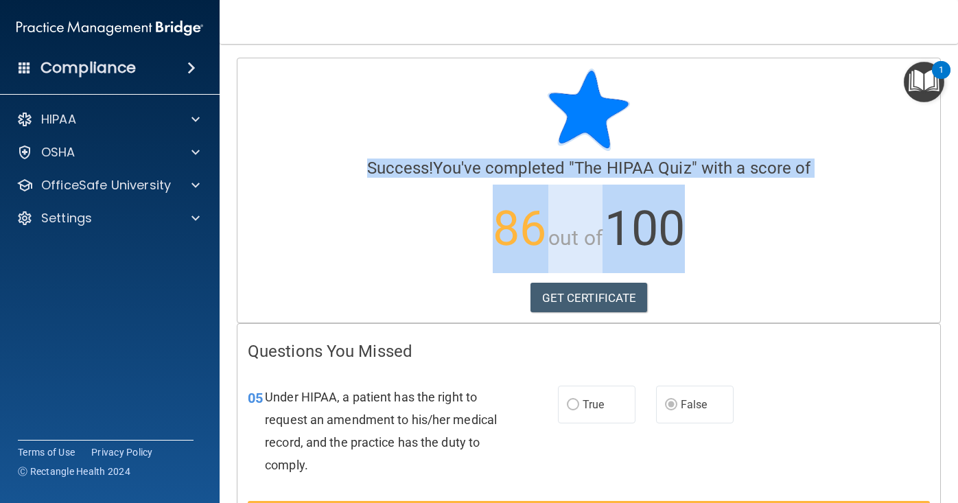
drag, startPoint x: 938, startPoint y: 198, endPoint x: 945, endPoint y: 100, distance: 97.7
click at [945, 100] on main "Calculating your score.... Success! You've completed " The HIPAA Quiz " with a …" at bounding box center [589, 273] width 738 height 459
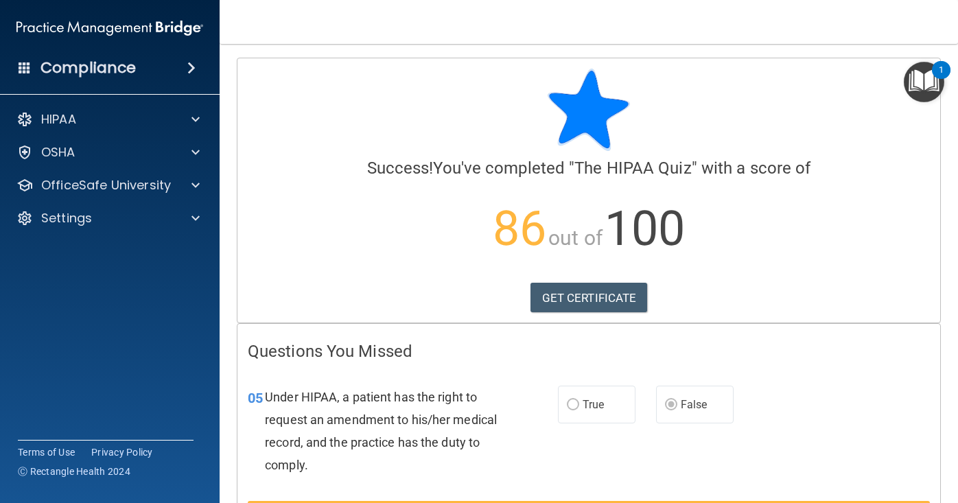
drag, startPoint x: 886, startPoint y: 394, endPoint x: 933, endPoint y: 405, distance: 48.6
click at [932, 406] on div "05 Under HIPAA, a patient has the right to request an amendment to his/her medi…" at bounding box center [588, 434] width 703 height 132
drag, startPoint x: 933, startPoint y: 405, endPoint x: 941, endPoint y: 455, distance: 50.0
click at [941, 455] on main "Calculating your score.... Success! You've completed " The HIPAA Quiz " with a …" at bounding box center [589, 273] width 738 height 459
drag, startPoint x: 930, startPoint y: 342, endPoint x: 918, endPoint y: 425, distance: 83.3
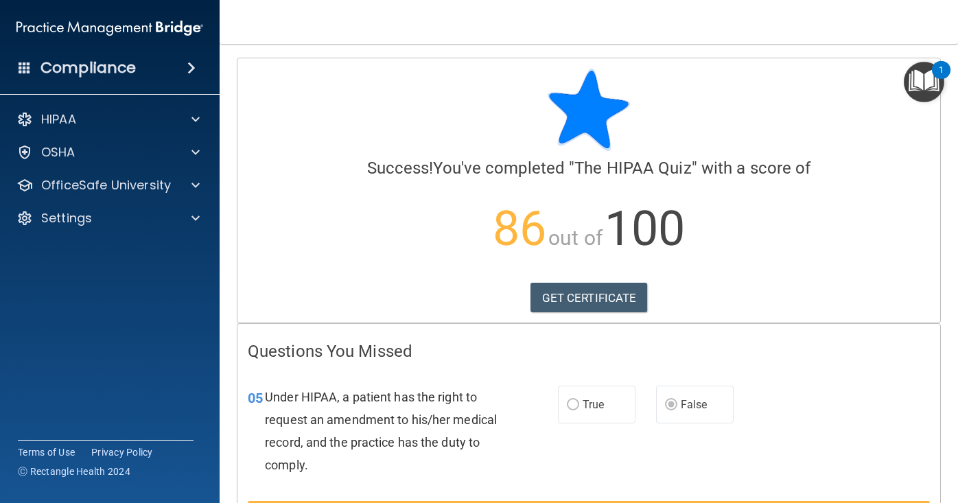
click at [612, 294] on link "GET CERTIFICATE" at bounding box center [588, 298] width 117 height 30
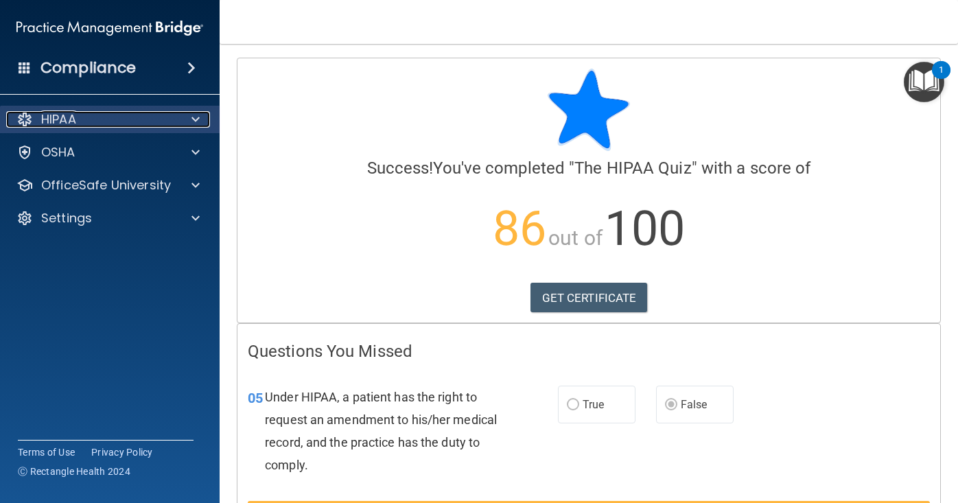
click at [194, 117] on span at bounding box center [195, 119] width 8 height 16
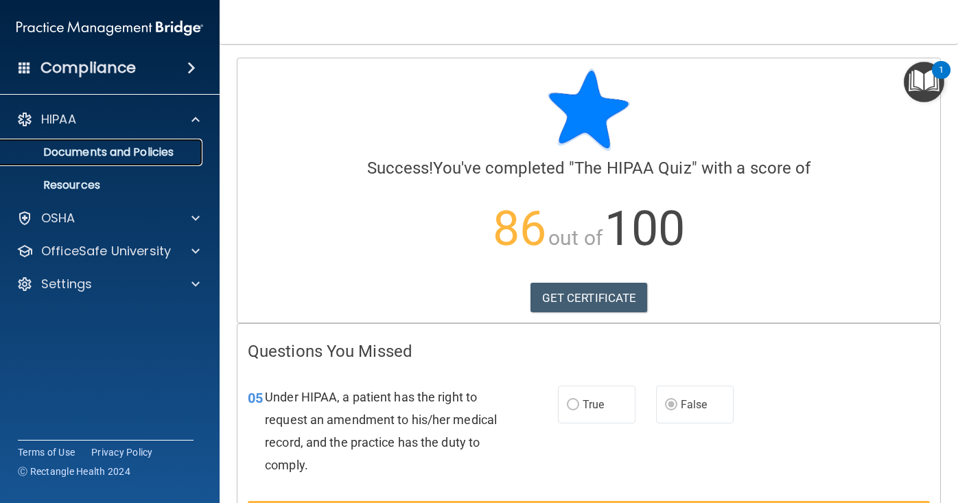
click at [168, 157] on p "Documents and Policies" at bounding box center [102, 152] width 187 height 14
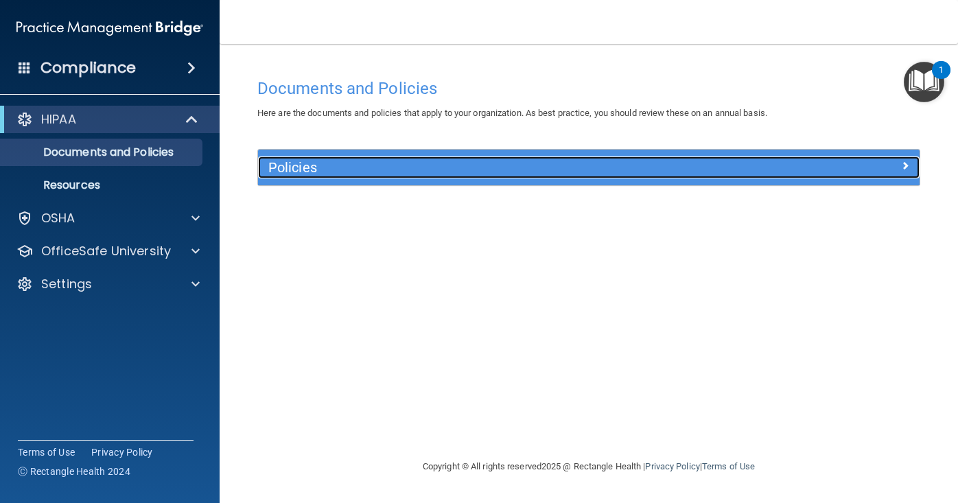
click at [316, 169] on h5 "Policies" at bounding box center [505, 167] width 475 height 15
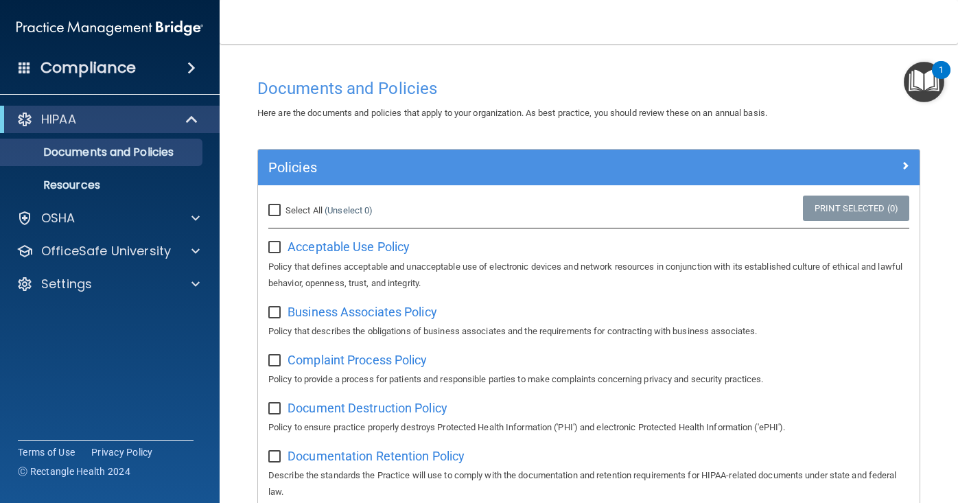
drag, startPoint x: 921, startPoint y: 231, endPoint x: 945, endPoint y: 223, distance: 25.2
click at [945, 224] on main "Documents and Policies Here are the documents and policies that apply to your o…" at bounding box center [589, 273] width 738 height 459
click at [945, 230] on main "Documents and Policies Here are the documents and policies that apply to your o…" at bounding box center [589, 273] width 738 height 459
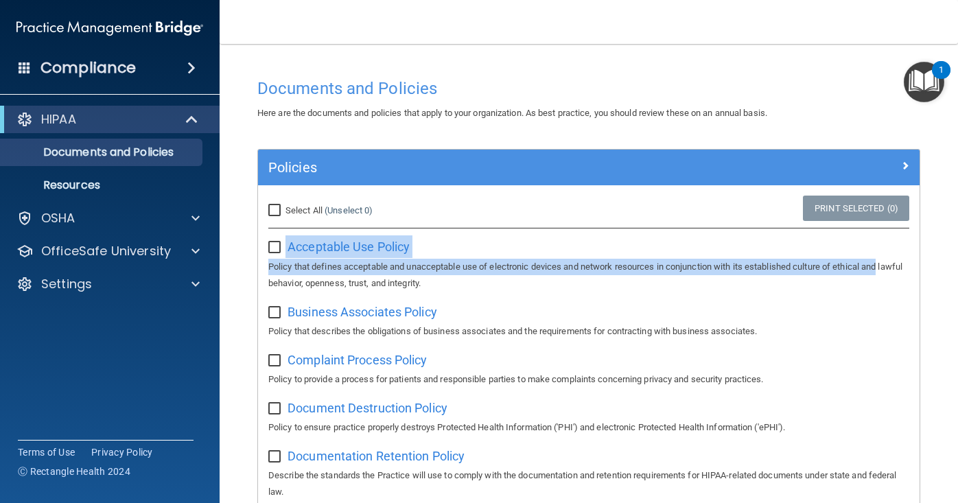
drag, startPoint x: 922, startPoint y: 189, endPoint x: 939, endPoint y: 264, distance: 77.4
click at [939, 263] on main "Documents and Policies Here are the documents and policies that apply to your o…" at bounding box center [589, 273] width 738 height 459
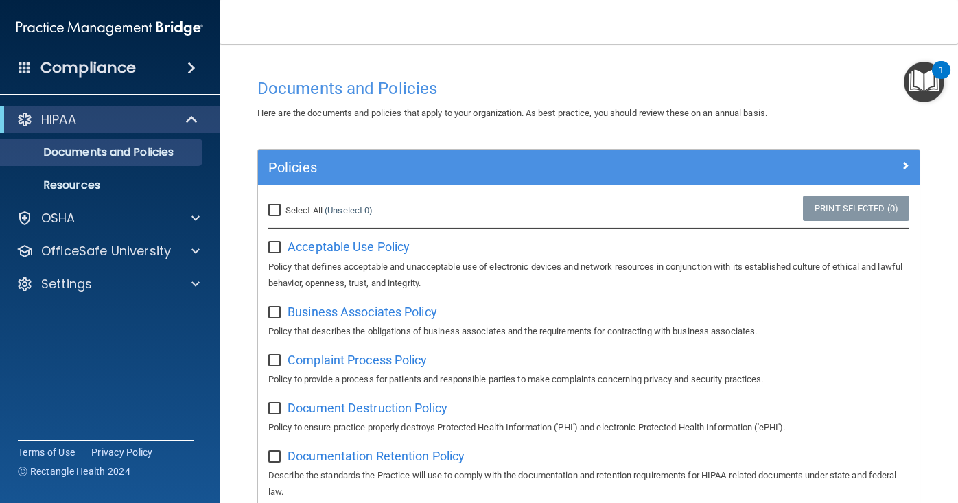
click at [930, 432] on main "Documents and Policies Here are the documents and policies that apply to your o…" at bounding box center [589, 273] width 738 height 459
click at [274, 244] on input "checkbox" at bounding box center [276, 247] width 16 height 11
checkbox input "true"
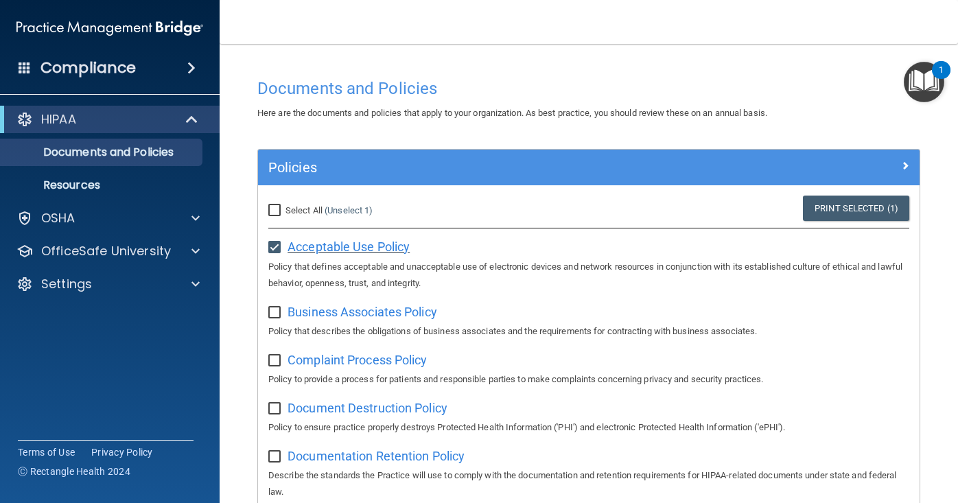
click at [329, 250] on span "Acceptable Use Policy" at bounding box center [348, 246] width 122 height 14
click at [274, 211] on input "Select All (Unselect 1) Unselect All" at bounding box center [276, 210] width 16 height 11
checkbox input "true"
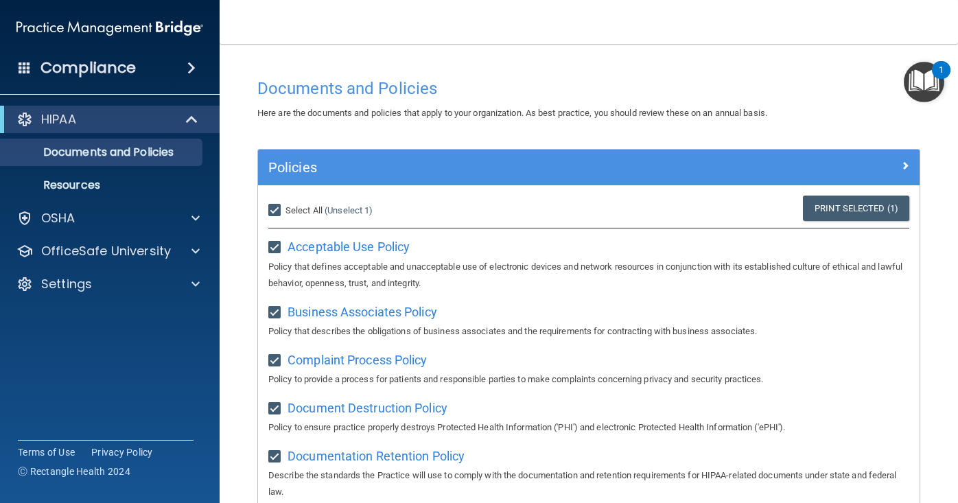
checkbox input "true"
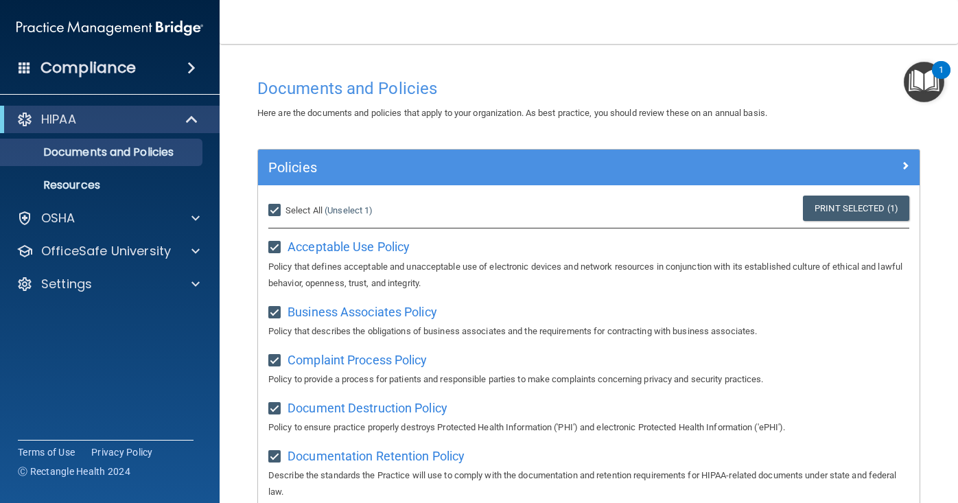
checkbox input "true"
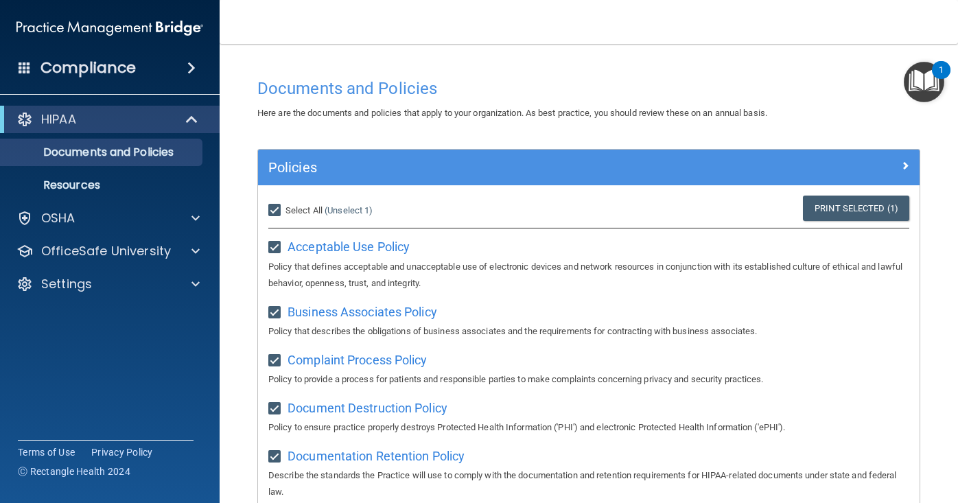
checkbox input "true"
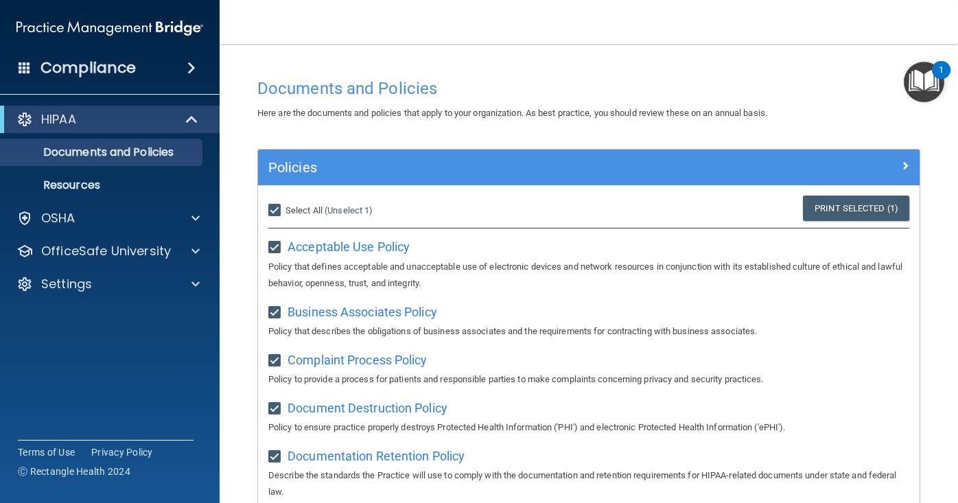
checkbox input "true"
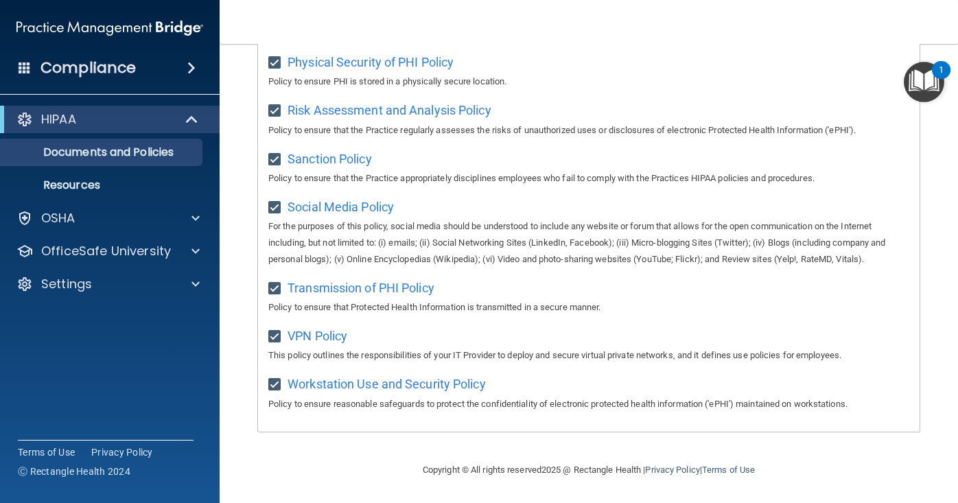
scroll to position [948, 0]
click at [169, 119] on div "HIPAA" at bounding box center [90, 119] width 169 height 16
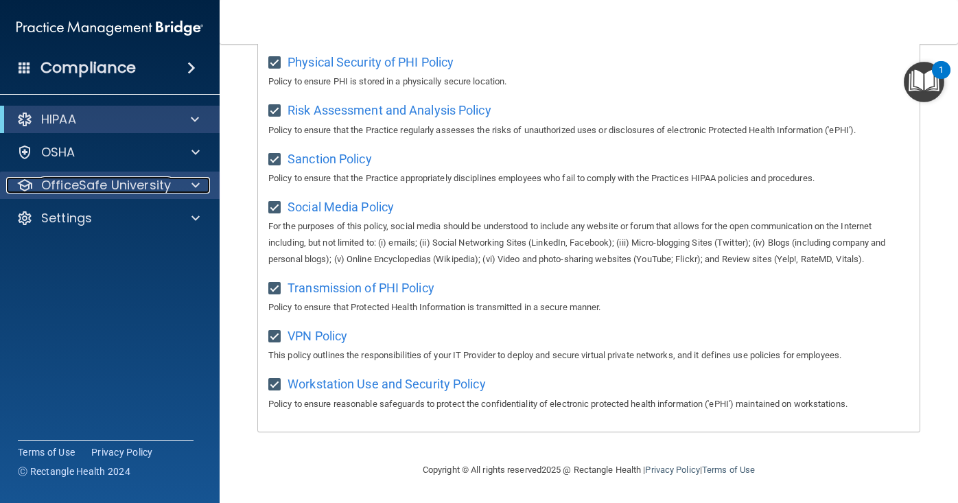
click at [193, 184] on span at bounding box center [195, 185] width 8 height 16
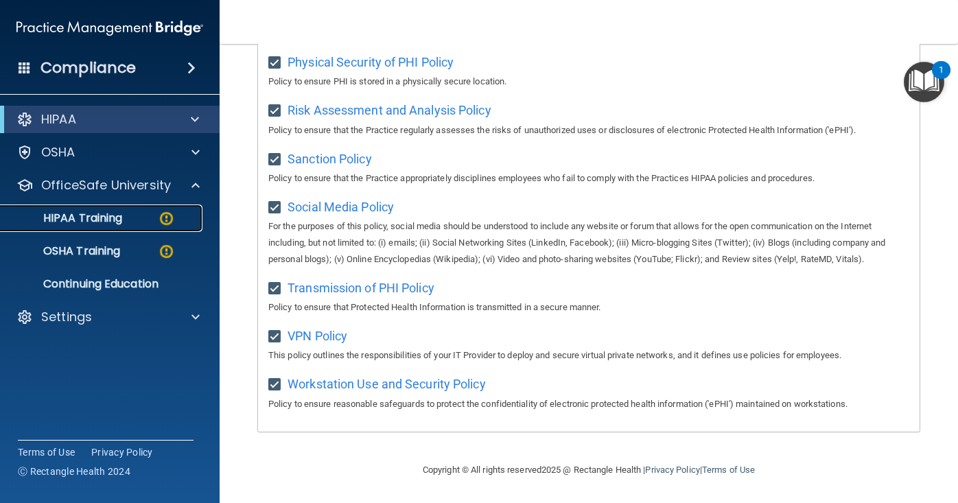
click at [162, 218] on img at bounding box center [166, 218] width 17 height 17
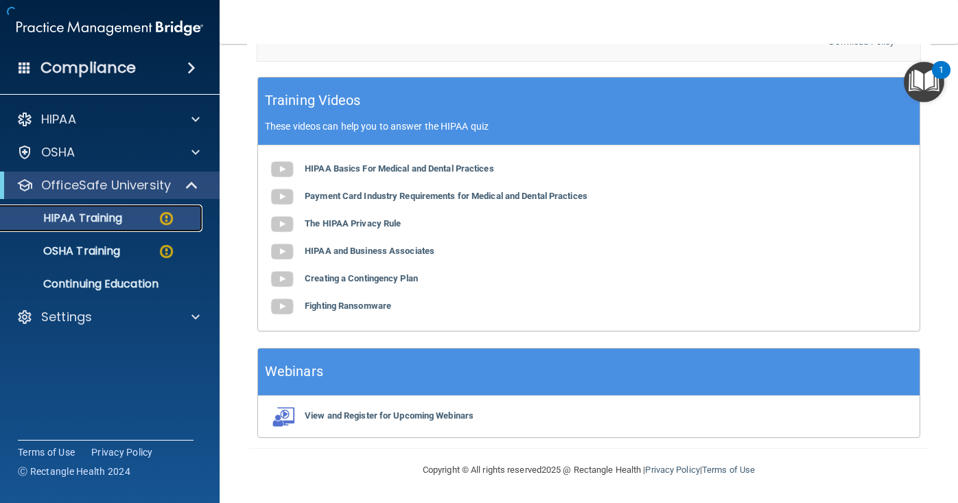
scroll to position [579, 0]
click at [346, 305] on b "Fighting Ransomware" at bounding box center [348, 306] width 86 height 10
click at [404, 198] on b "Payment Card Industry Requirements for Medical and Dental Practices" at bounding box center [446, 196] width 283 height 10
click at [377, 224] on b "The HIPAA Privacy Rule" at bounding box center [353, 223] width 96 height 10
